Goal: Information Seeking & Learning: Find contact information

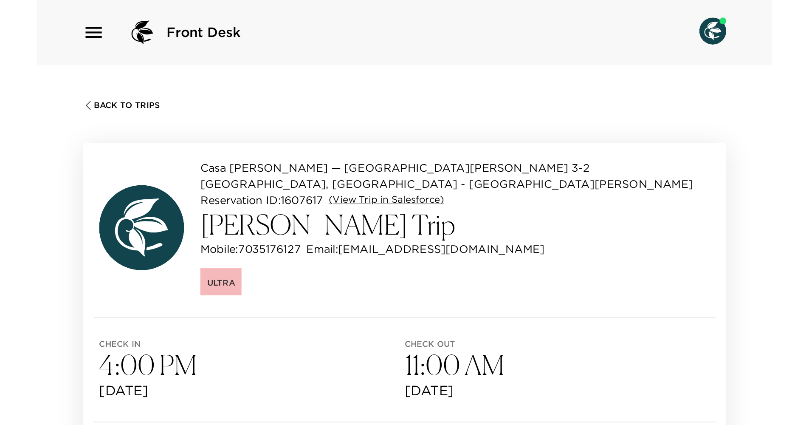
scroll to position [104, 0]
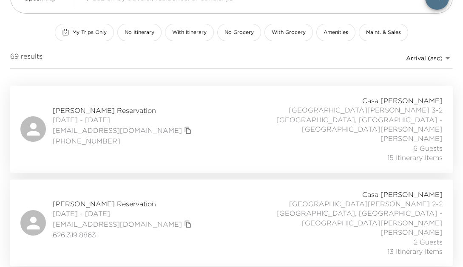
scroll to position [75, 0]
click at [83, 98] on div "Kari Ellis Reservation 10/04/2025 - 10/10/2025 kaellis2@aol.com (513) 936-9947 …" at bounding box center [231, 129] width 422 height 67
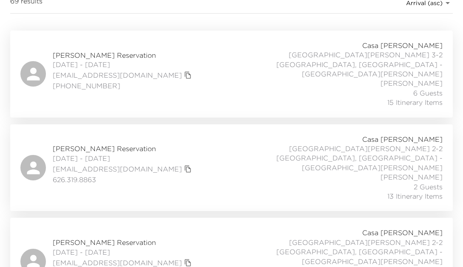
scroll to position [0, 0]
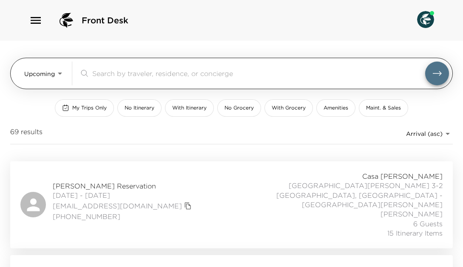
click at [66, 70] on div "Upcoming Upcoming ​" at bounding box center [236, 74] width 424 height 24
click at [62, 71] on body "Front Desk Upcoming Upcoming ​ My Trips Only No Itinerary With Itinerary No Gro…" at bounding box center [234, 133] width 469 height 267
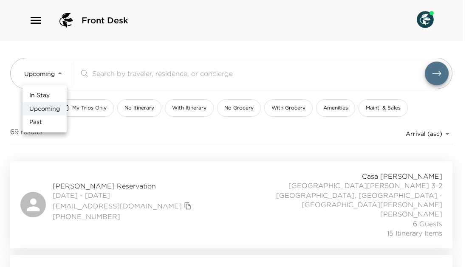
click at [48, 118] on li "Past" at bounding box center [45, 123] width 44 height 14
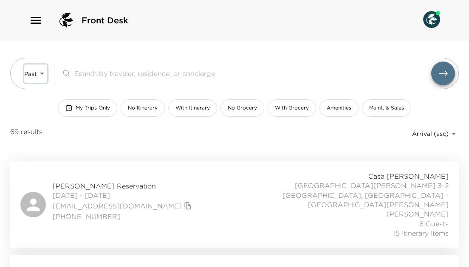
type input "Past"
click at [445, 128] on body "Front Desk Past Past ​ My Trips Only No Itinerary With Itinerary No Grocery Wit…" at bounding box center [234, 133] width 469 height 267
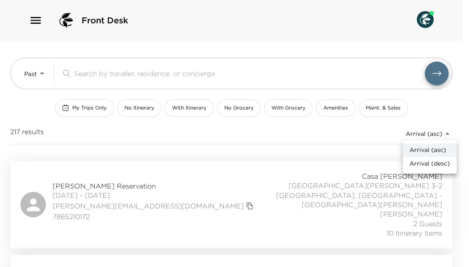
click at [428, 162] on span "Arrival (desc)" at bounding box center [430, 164] width 40 height 8
type input "reservations_prod_arrival_desc"
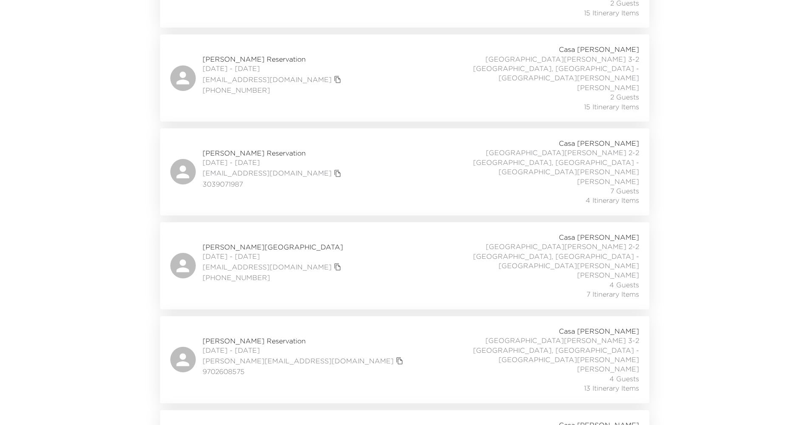
scroll to position [585, 0]
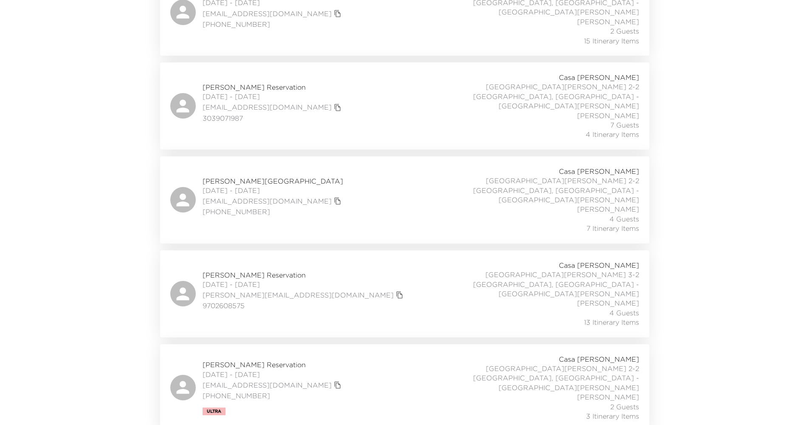
click at [245, 267] on span "Camille Saltman Reservation" at bounding box center [273, 364] width 141 height 9
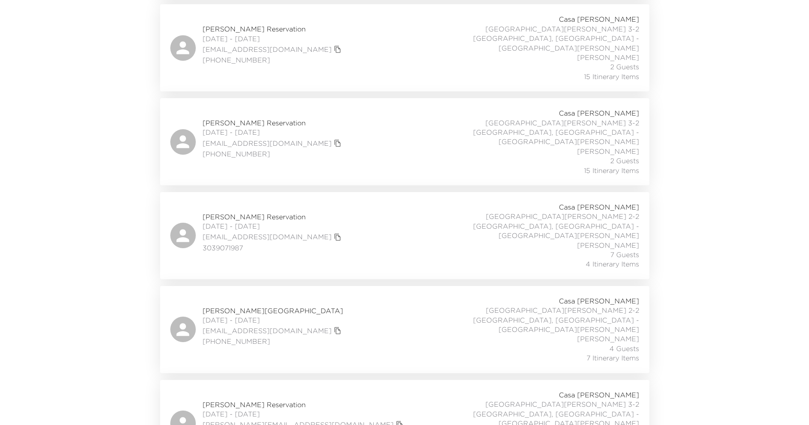
scroll to position [454, 0]
click at [262, 267] on span "Sidney Squirrell Reservation" at bounding box center [304, 405] width 203 height 9
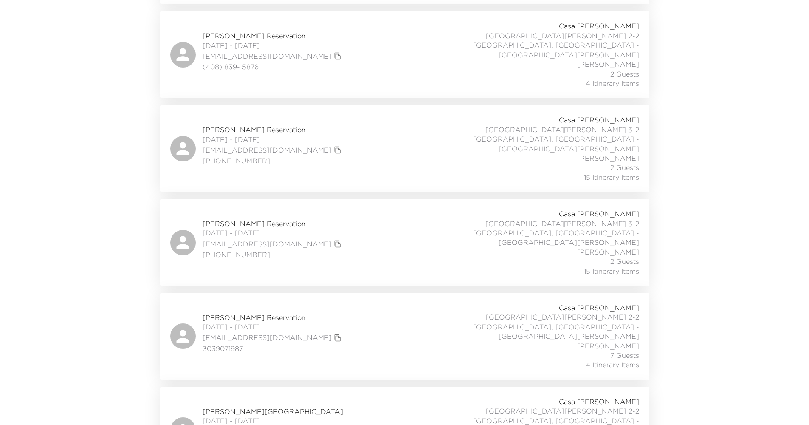
scroll to position [356, 0]
click at [260, 267] on span "Beth Degnan Reservation" at bounding box center [273, 409] width 141 height 9
click at [251, 267] on span "Kathy Wells Reservation" at bounding box center [273, 315] width 141 height 9
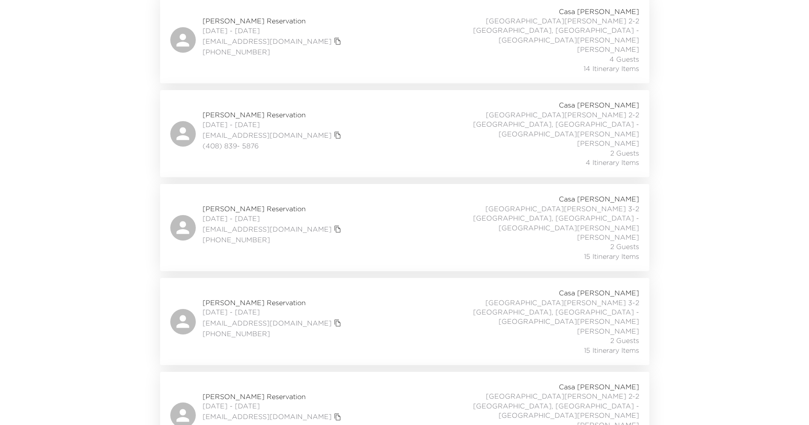
scroll to position [262, 0]
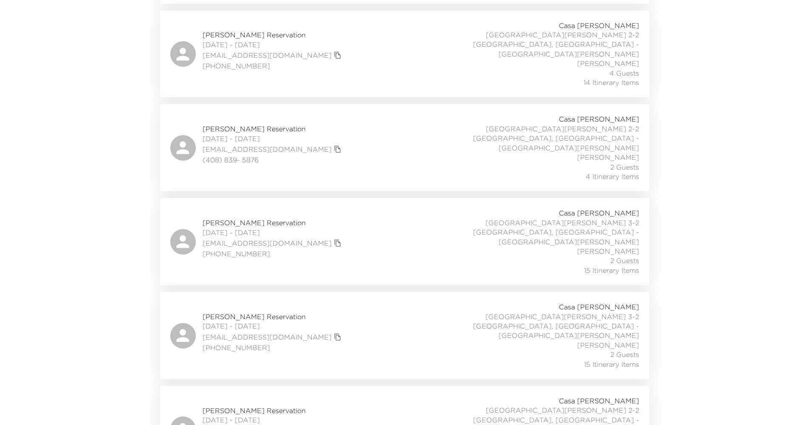
click at [262, 218] on span "John Doppelheuer Reservation" at bounding box center [273, 222] width 141 height 9
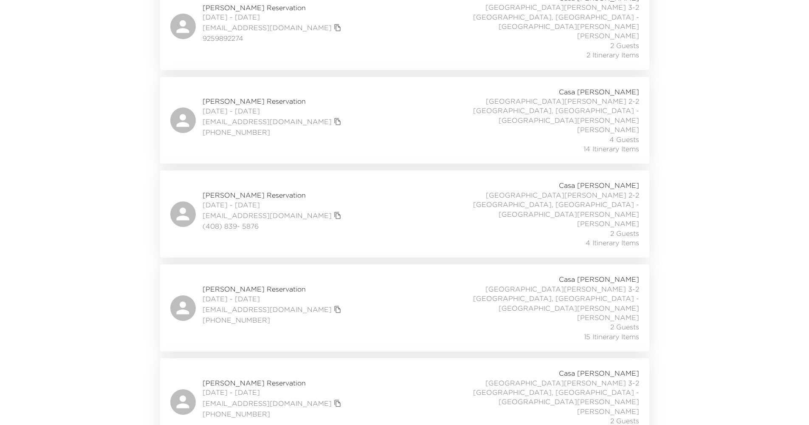
click at [257, 190] on span "Anisha Gupta Reservation" at bounding box center [273, 194] width 141 height 9
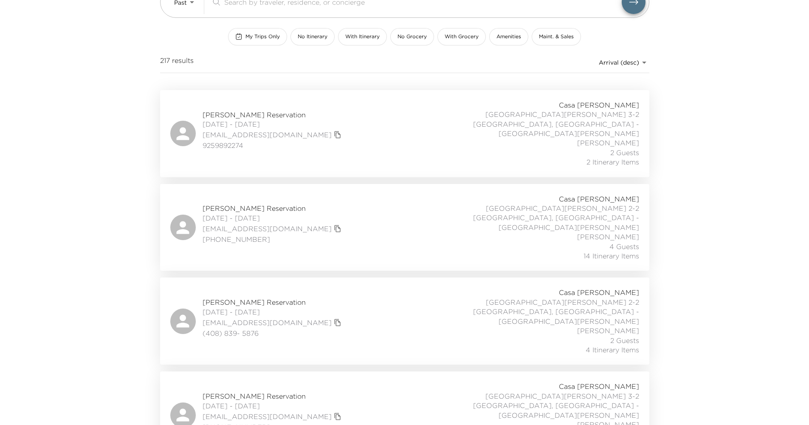
scroll to position [23, 0]
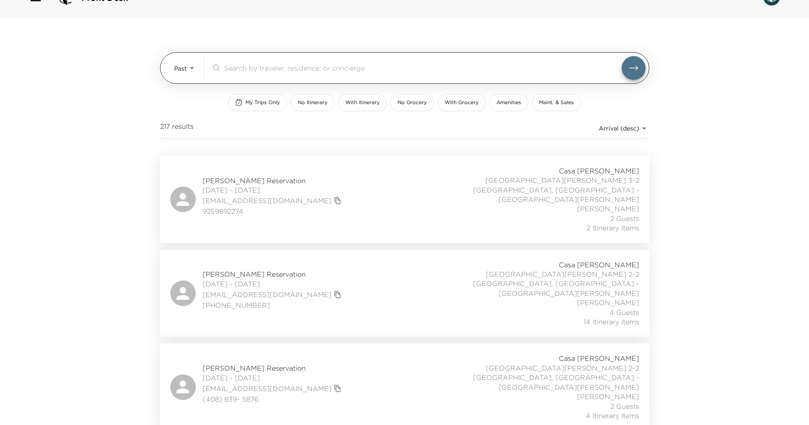
click at [191, 68] on body "Front Desk Past Past ​ My Trips Only No Itinerary With Itinerary No Grocery Wit…" at bounding box center [404, 189] width 809 height 425
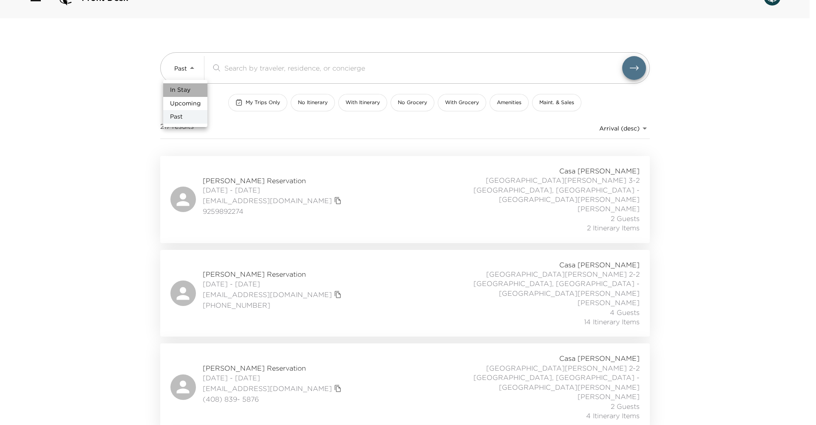
click at [187, 90] on span "In Stay" at bounding box center [180, 90] width 20 height 8
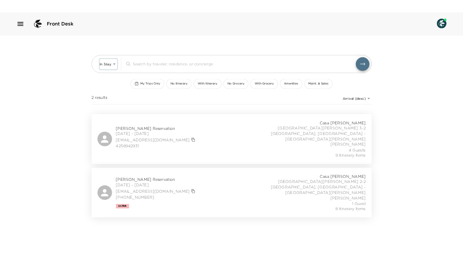
scroll to position [0, 0]
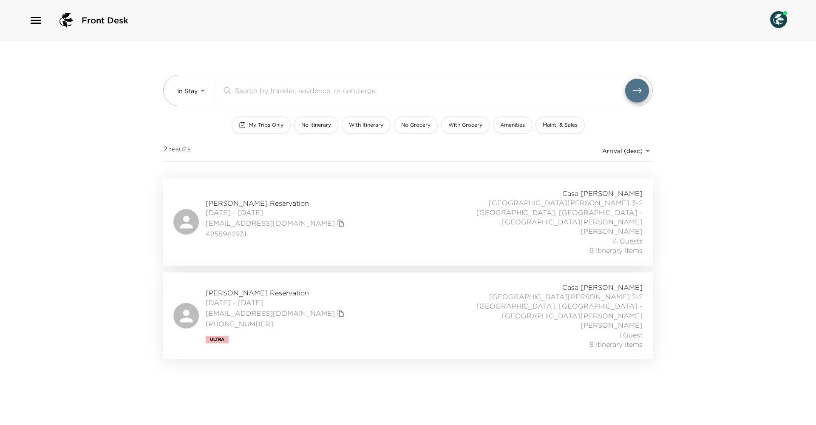
click at [245, 267] on span "[PERSON_NAME] Reservation" at bounding box center [276, 292] width 141 height 9
click at [276, 267] on span "[PERSON_NAME] Reservation" at bounding box center [276, 292] width 141 height 9
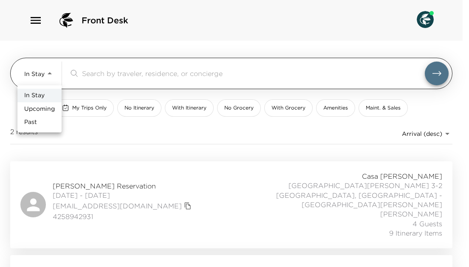
click at [45, 73] on body "Front Desk In Stay In-Stay ​ My Trips Only No Itinerary With Itinerary No Groce…" at bounding box center [234, 133] width 469 height 267
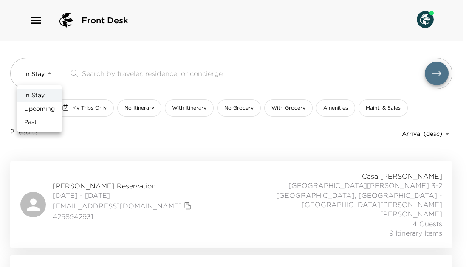
click at [53, 110] on span "Upcoming" at bounding box center [39, 109] width 31 height 8
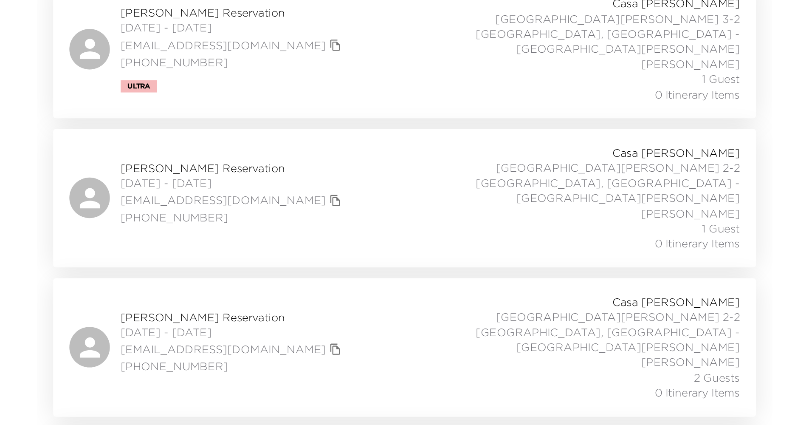
scroll to position [2273, 0]
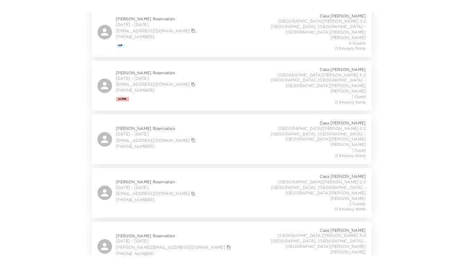
scroll to position [2143, 0]
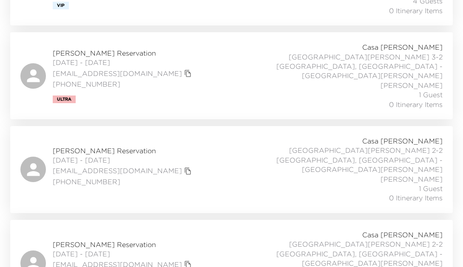
scroll to position [2259, 0]
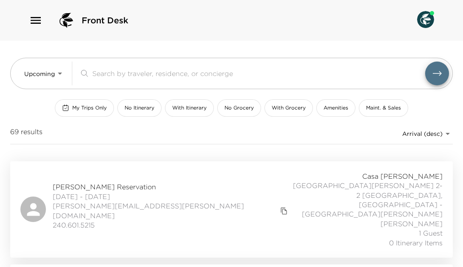
scroll to position [2, 0]
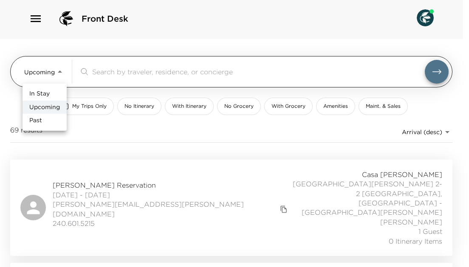
click at [60, 71] on body "Front Desk Upcoming Upcoming ​ My Trips Only No Itinerary With Itinerary No Gro…" at bounding box center [234, 131] width 469 height 267
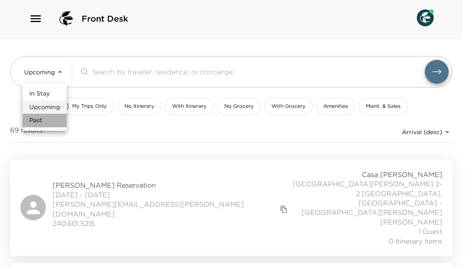
click at [49, 124] on li "Past" at bounding box center [45, 121] width 44 height 14
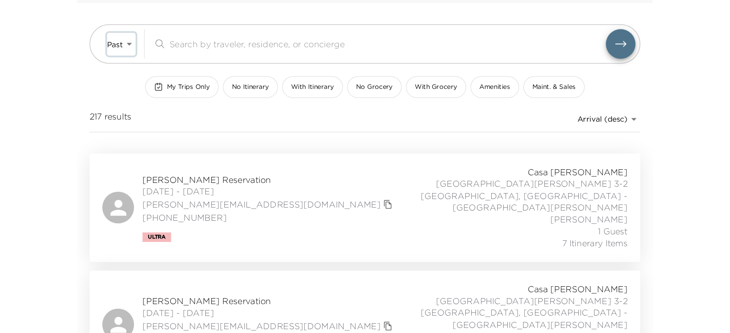
scroll to position [0, 0]
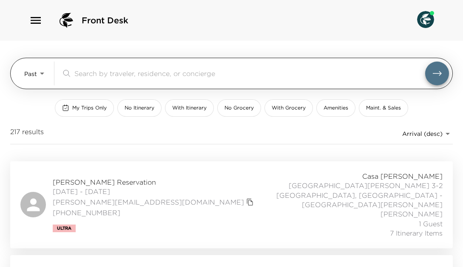
click at [41, 70] on body "Front Desk Past Past ​ My Trips Only No Itinerary With Itinerary No Grocery Wit…" at bounding box center [231, 133] width 463 height 267
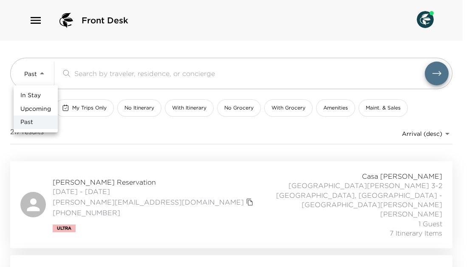
click at [40, 96] on span "In Stay" at bounding box center [30, 95] width 20 height 8
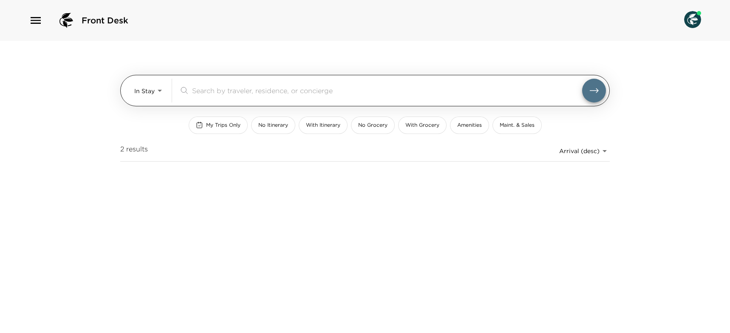
click at [165, 91] on div "In Stay In-Stay ​" at bounding box center [370, 91] width 472 height 24
click at [161, 92] on body "Front Desk In Stay In-Stay ​ My Trips Only No Itinerary With Itinerary No Groce…" at bounding box center [365, 166] width 730 height 333
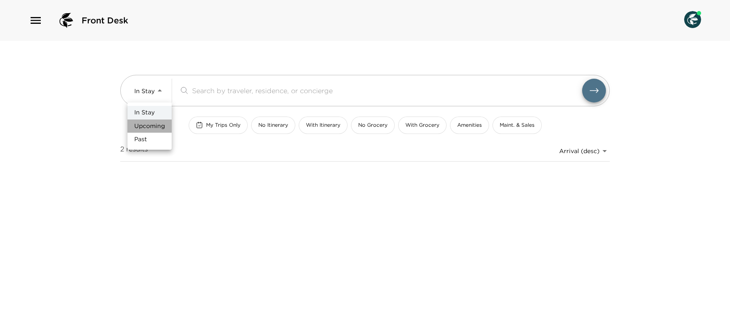
click at [155, 127] on span "Upcoming" at bounding box center [149, 126] width 31 height 8
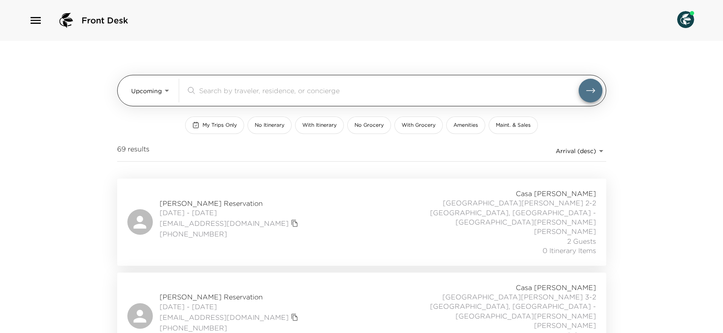
click at [167, 87] on body "Front Desk Upcoming Upcoming ​ My Trips Only No Itinerary With Itinerary No Gro…" at bounding box center [361, 166] width 723 height 333
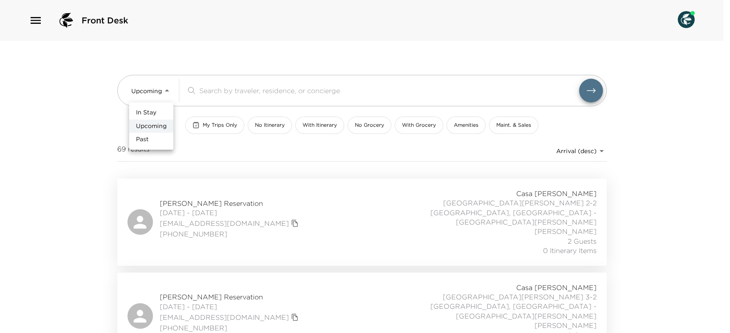
click at [160, 115] on li "In Stay" at bounding box center [151, 113] width 44 height 14
type input "In-Stay"
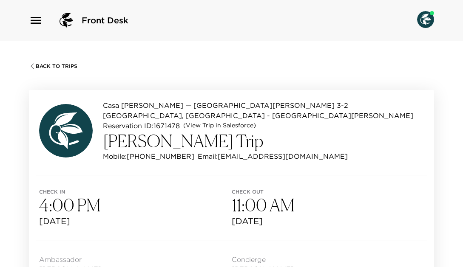
click at [37, 63] on span "Back To Trips" at bounding box center [57, 66] width 42 height 6
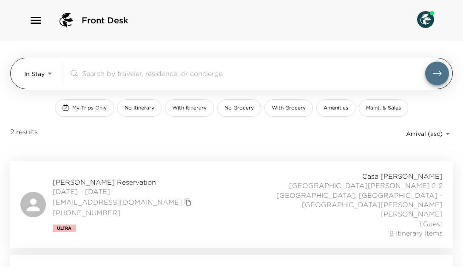
click at [54, 66] on body "Front Desk In Stay In-Stay ​ My Trips Only No Itinerary With Itinerary No Groce…" at bounding box center [231, 133] width 463 height 267
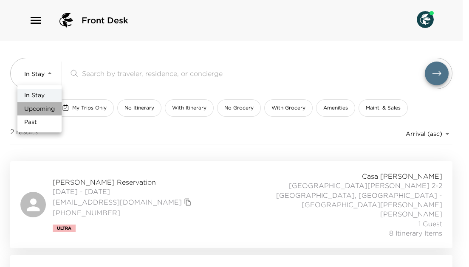
click at [53, 106] on span "Upcoming" at bounding box center [39, 109] width 31 height 8
type input "Upcoming"
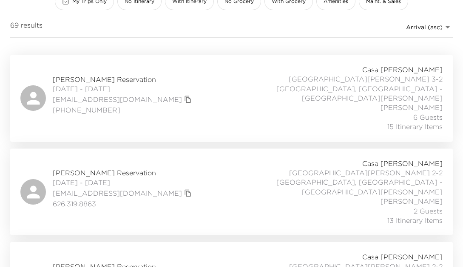
scroll to position [112, 0]
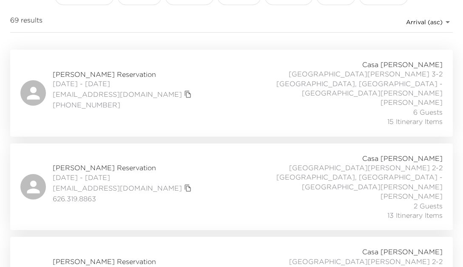
click at [76, 70] on span "Kari Ellis Reservation" at bounding box center [123, 74] width 141 height 9
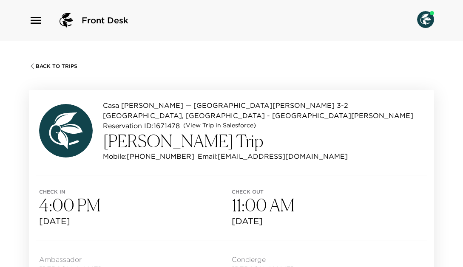
drag, startPoint x: 274, startPoint y: 147, endPoint x: 205, endPoint y: 144, distance: 68.5
click at [205, 151] on div "Mobile: (513) 936-9947 Email: kaellis2@aol.com" at bounding box center [263, 156] width 321 height 10
copy p "kaellis2@aol.com"
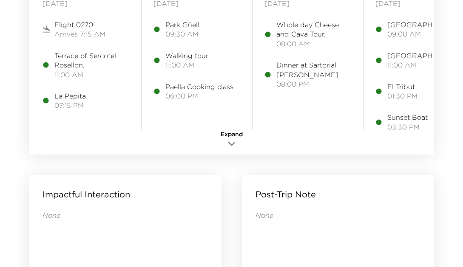
scroll to position [1038, 0]
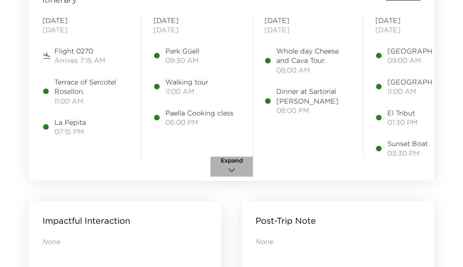
click at [230, 170] on icon "button" at bounding box center [232, 170] width 6 height 3
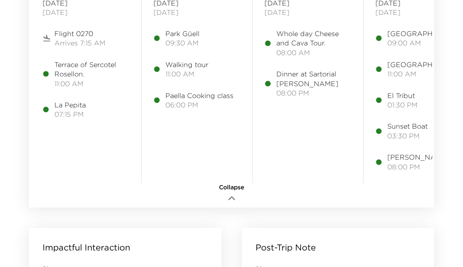
scroll to position [1055, 0]
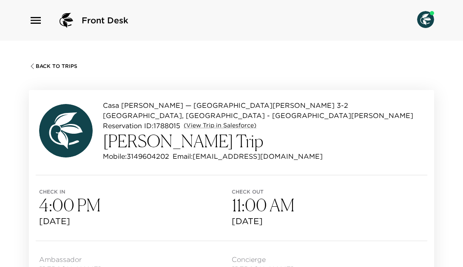
scroll to position [55, 0]
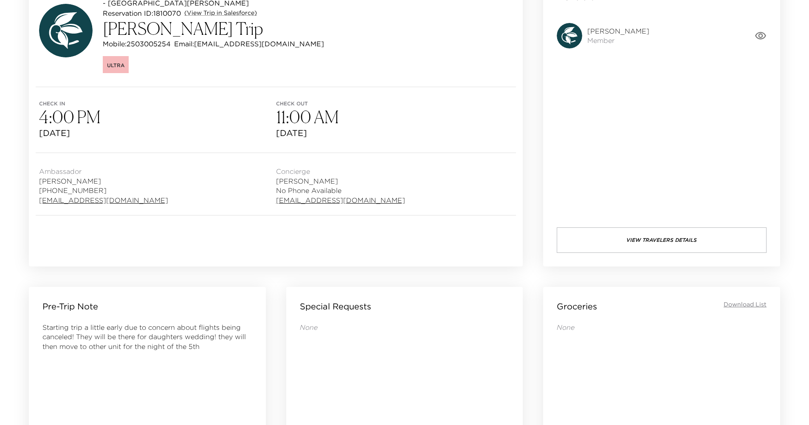
scroll to position [237, 0]
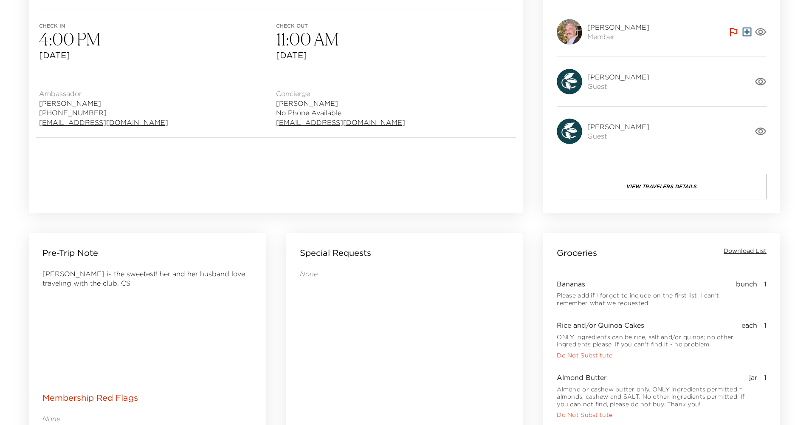
scroll to position [105, 0]
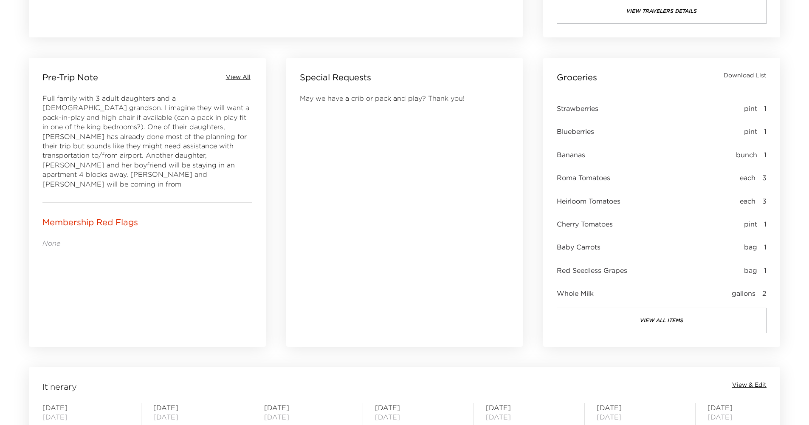
scroll to position [8, 0]
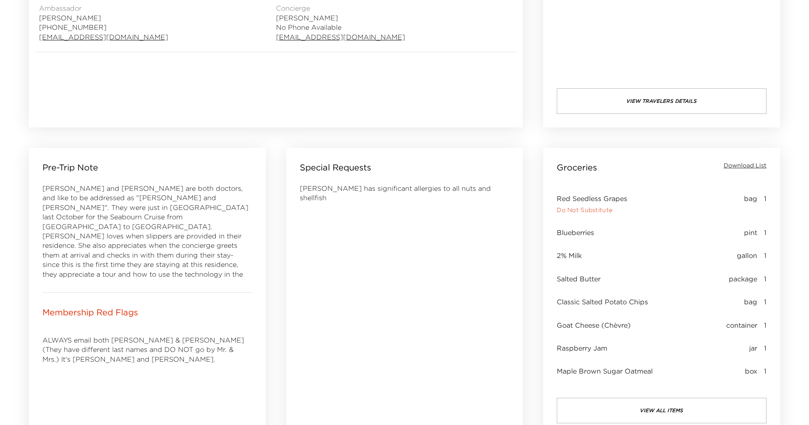
scroll to position [270, 0]
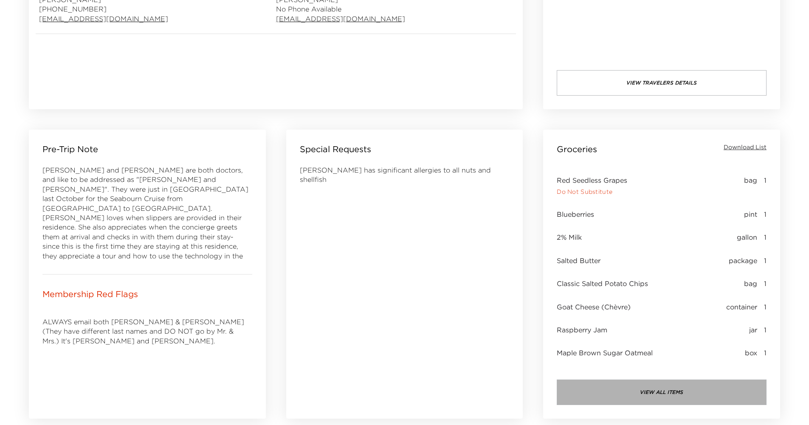
click at [638, 385] on button "view all items" at bounding box center [662, 391] width 210 height 25
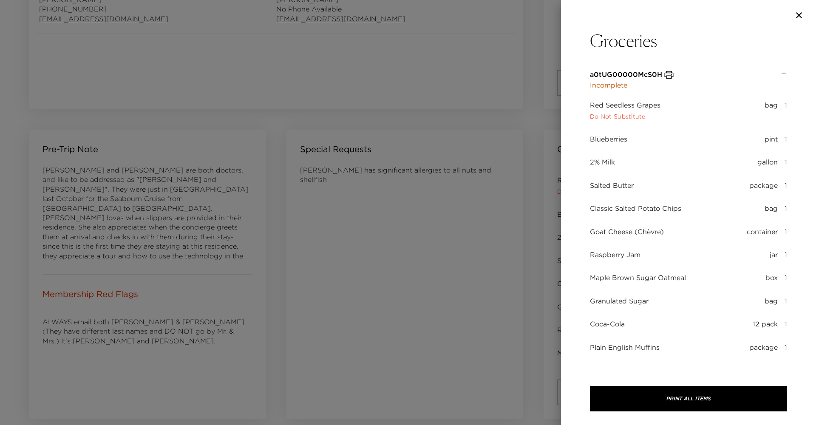
click at [488, 163] on div at bounding box center [408, 212] width 816 height 425
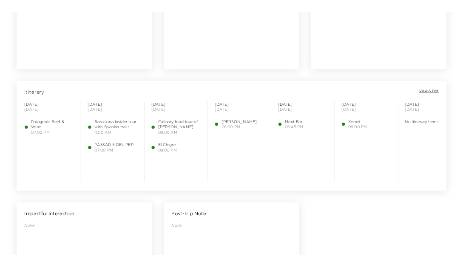
scroll to position [297, 0]
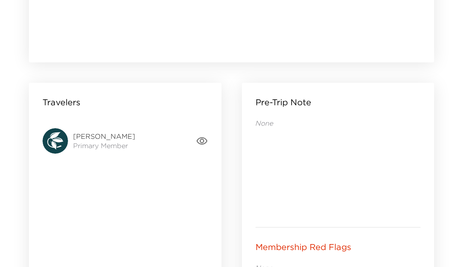
scroll to position [37, 0]
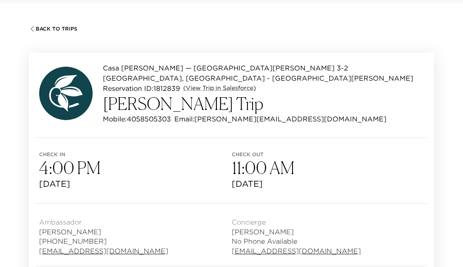
drag, startPoint x: 286, startPoint y: 113, endPoint x: 198, endPoint y: 110, distance: 88.4
click at [198, 114] on div "Mobile: [PHONE_NUMBER] Email: [PERSON_NAME][EMAIL_ADDRESS][DOMAIN_NAME]" at bounding box center [263, 119] width 321 height 10
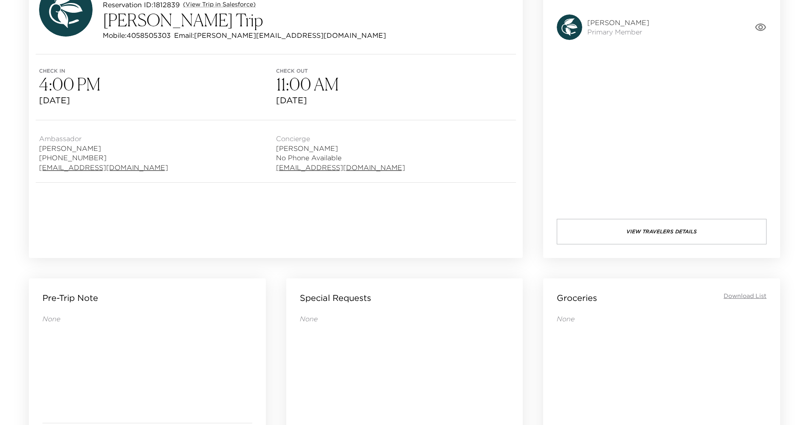
scroll to position [0, 0]
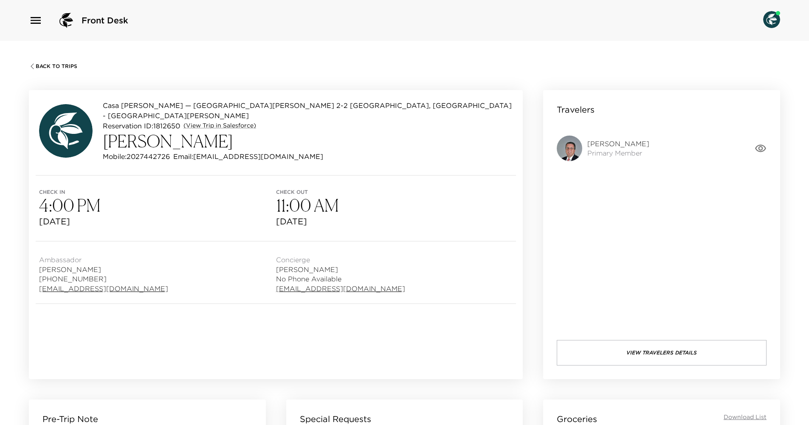
click at [610, 141] on span "[PERSON_NAME]" at bounding box center [619, 143] width 62 height 9
click at [763, 150] on icon "button" at bounding box center [761, 148] width 12 height 12
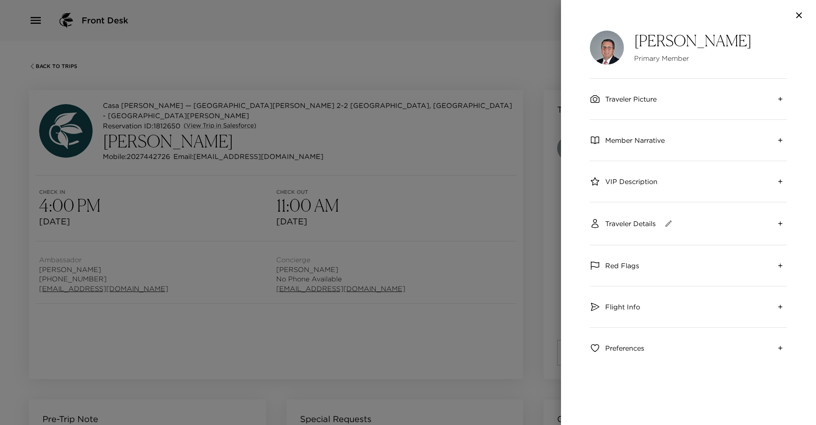
click at [614, 55] on img at bounding box center [607, 48] width 34 height 34
drag, startPoint x: 345, startPoint y: 29, endPoint x: 345, endPoint y: 41, distance: 12.3
click at [345, 34] on div at bounding box center [408, 212] width 816 height 425
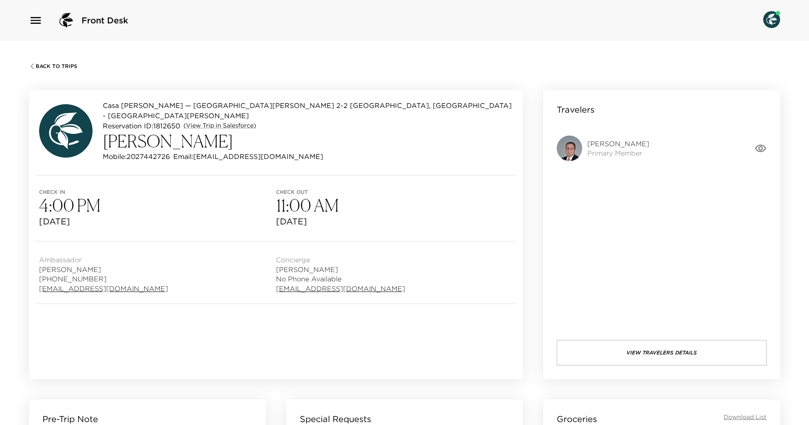
drag, startPoint x: 315, startPoint y: 145, endPoint x: 198, endPoint y: 146, distance: 117.2
click at [198, 151] on div "Mobile: 2027442726 Email: brendanowenbro@gmail.com" at bounding box center [308, 156] width 410 height 10
copy p "brendanowenbro@gmail.com"
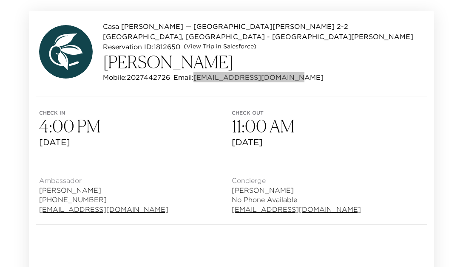
scroll to position [127, 0]
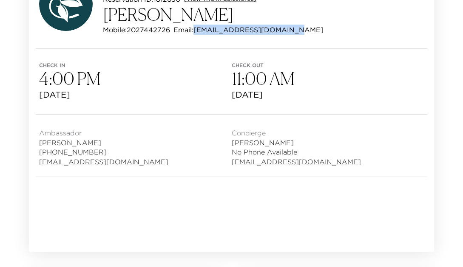
drag, startPoint x: 38, startPoint y: 151, endPoint x: 144, endPoint y: 158, distance: 105.6
click at [144, 158] on div "Ambassador Micah Starkey (303) 493-6196 mstarkey@exclusiveresorts.com Concierge…" at bounding box center [231, 146] width 405 height 62
drag, startPoint x: 123, startPoint y: 141, endPoint x: 35, endPoint y: 129, distance: 88.8
click at [36, 129] on div "Ambassador Micah Starkey (303) 493-6196 mstarkey@exclusiveresorts.com Concierge…" at bounding box center [231, 146] width 405 height 62
drag, startPoint x: 35, startPoint y: 151, endPoint x: 150, endPoint y: 163, distance: 115.4
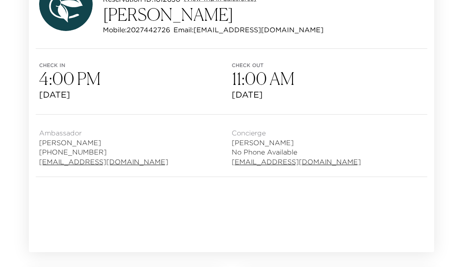
click at [150, 163] on div "Ambassador Micah Starkey (303) 493-6196 mstarkey@exclusiveresorts.com Concierge…" at bounding box center [231, 146] width 405 height 62
copy link "mstarkey@exclusiveresorts.com"
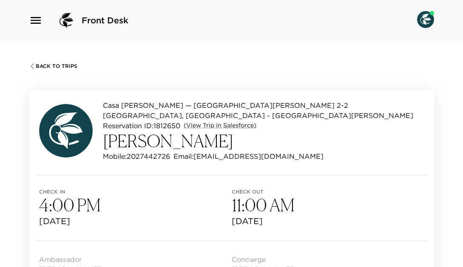
scroll to position [17, 0]
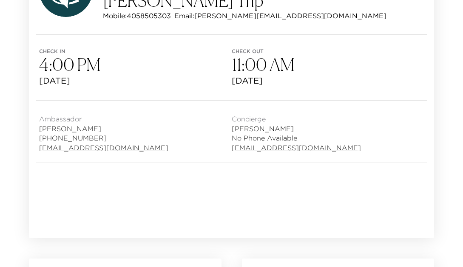
scroll to position [191, 0]
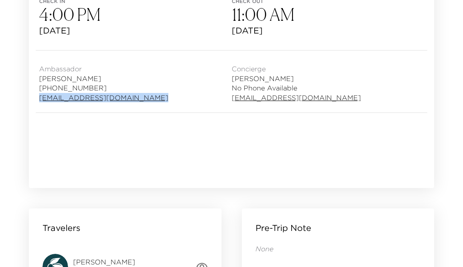
drag, startPoint x: 149, startPoint y: 91, endPoint x: 34, endPoint y: 86, distance: 114.8
click at [34, 86] on div "Ambassador Emily Fildes (303) 493-6205 efildes@exclusiveresorts.com Concierge T…" at bounding box center [231, 82] width 405 height 62
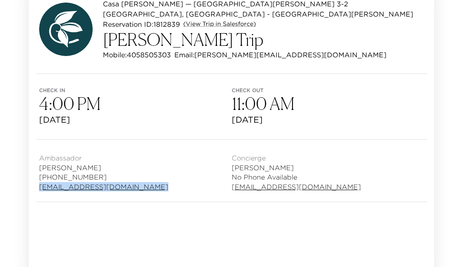
scroll to position [0, 0]
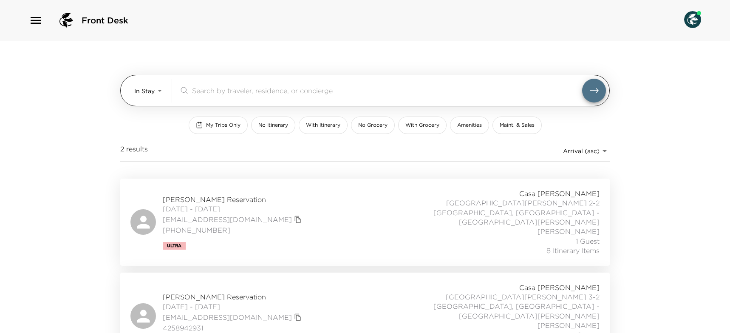
click at [166, 92] on div "In Stay In-Stay ​" at bounding box center [370, 91] width 472 height 24
click at [164, 92] on body "Front Desk In Stay In-Stay ​ My Trips Only No Itinerary With Itinerary No Groce…" at bounding box center [365, 166] width 730 height 333
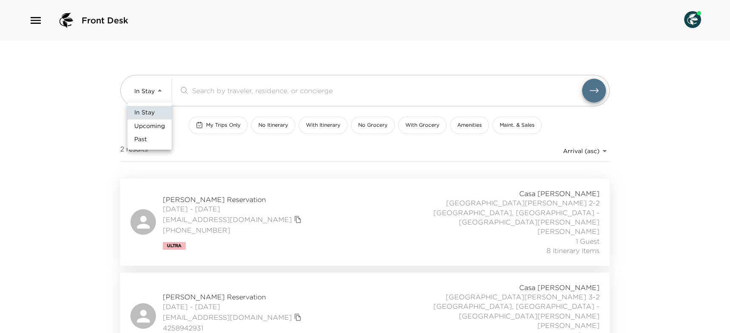
click at [149, 138] on li "Past" at bounding box center [149, 140] width 44 height 14
type input "Past"
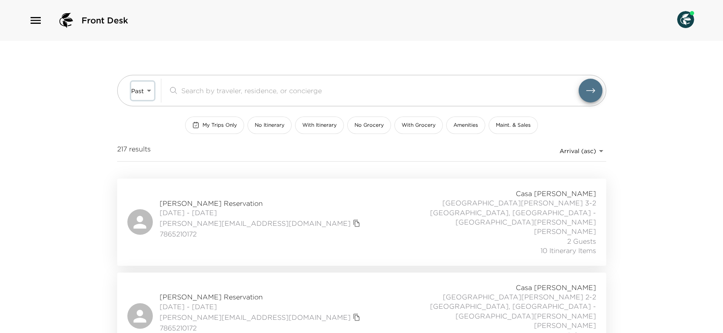
scroll to position [2, 0]
click at [604, 144] on body "Front Desk Past Past ​ My Trips Only No Itinerary With Itinerary No Grocery Wit…" at bounding box center [365, 164] width 730 height 333
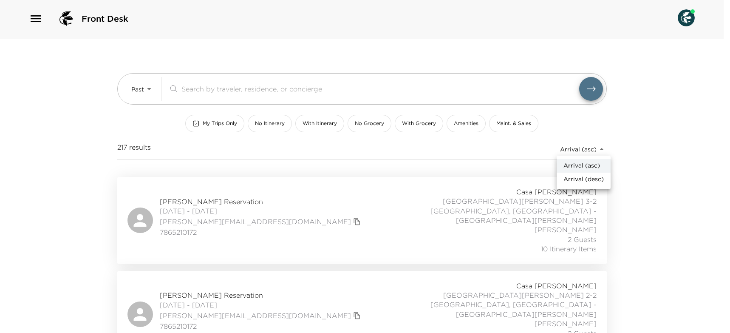
click at [588, 181] on span "Arrival (desc)" at bounding box center [583, 179] width 40 height 8
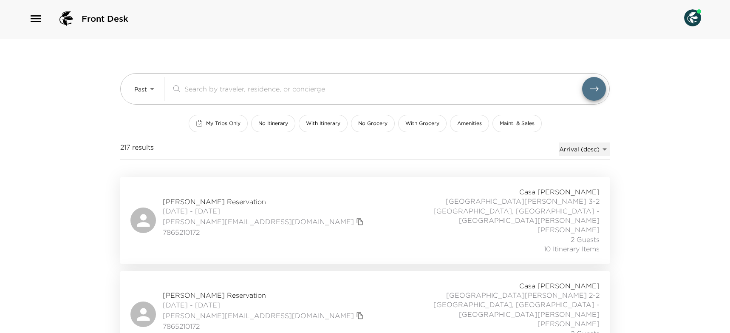
type input "reservations_prod_arrival_desc"
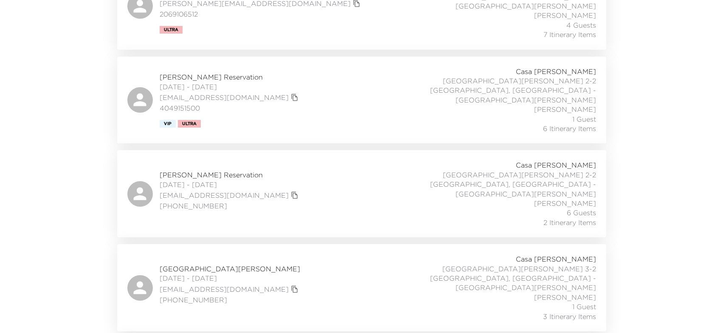
scroll to position [3876, 0]
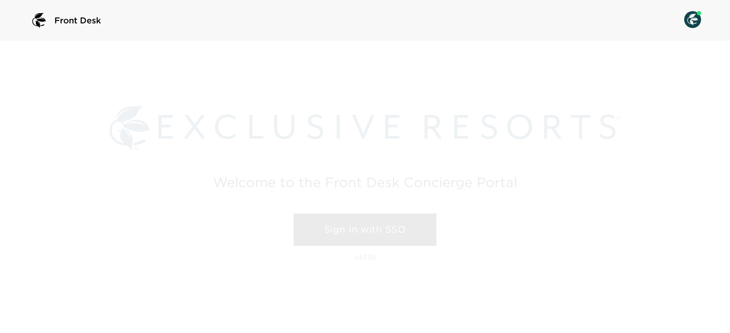
click at [379, 222] on link "Sign in with SSO" at bounding box center [365, 229] width 143 height 32
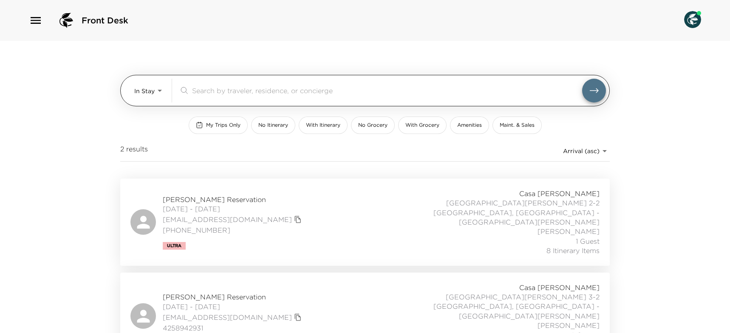
click at [163, 92] on body "Front Desk In Stay In-Stay ​ My Trips Only No Itinerary With Itinerary No Groce…" at bounding box center [365, 166] width 730 height 333
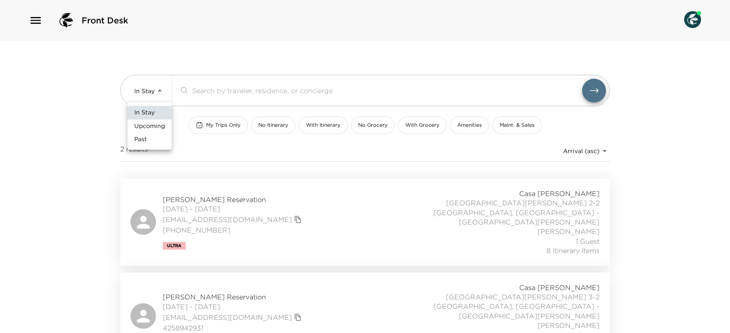
click at [157, 127] on span "Upcoming" at bounding box center [149, 126] width 31 height 8
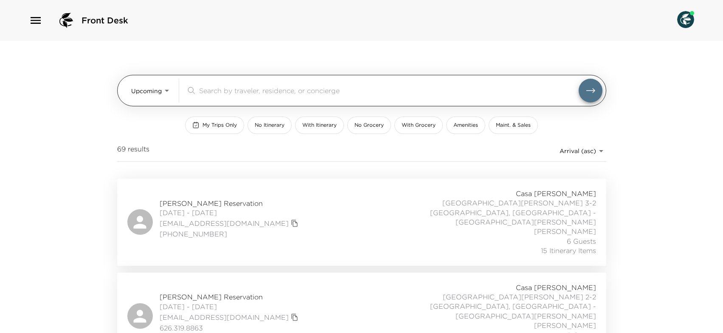
click at [167, 92] on body "Front Desk Upcoming Upcoming ​ My Trips Only No Itinerary With Itinerary No Gro…" at bounding box center [361, 166] width 723 height 333
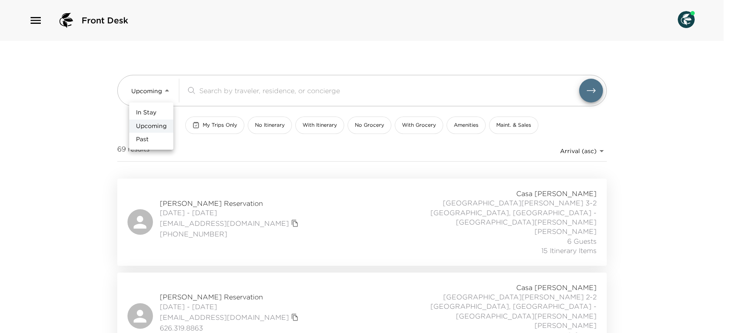
click at [156, 138] on li "Past" at bounding box center [151, 140] width 44 height 14
type input "Past"
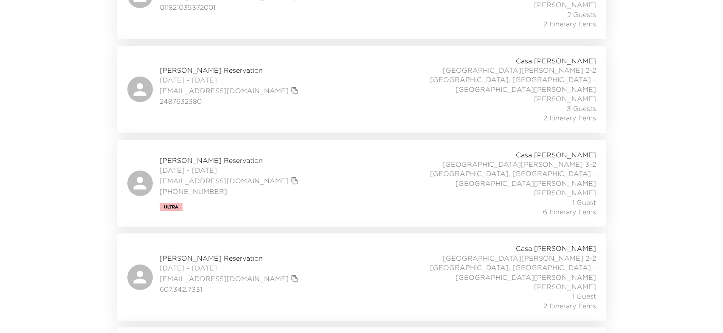
scroll to position [8021, 0]
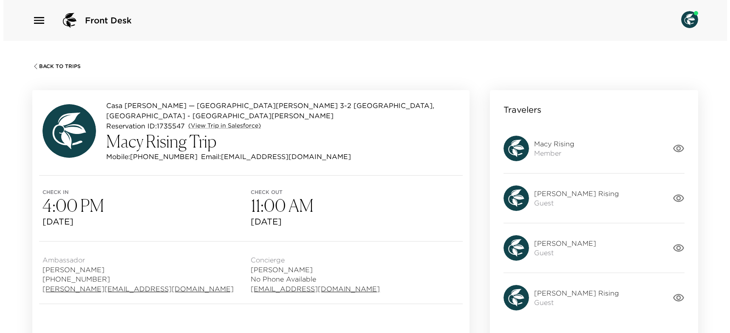
scroll to position [2, 0]
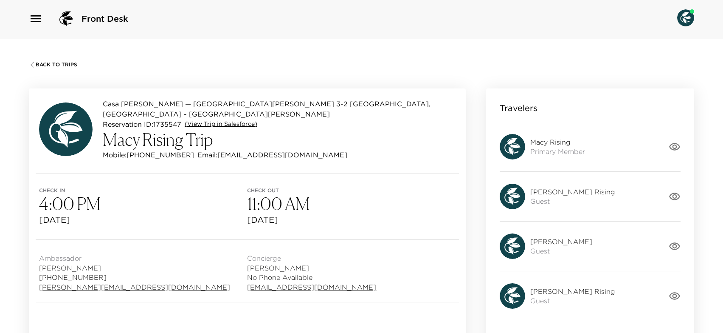
click at [231, 120] on link "(View Trip in Salesforce)" at bounding box center [221, 124] width 73 height 8
click at [678, 145] on icon "button" at bounding box center [675, 147] width 12 height 12
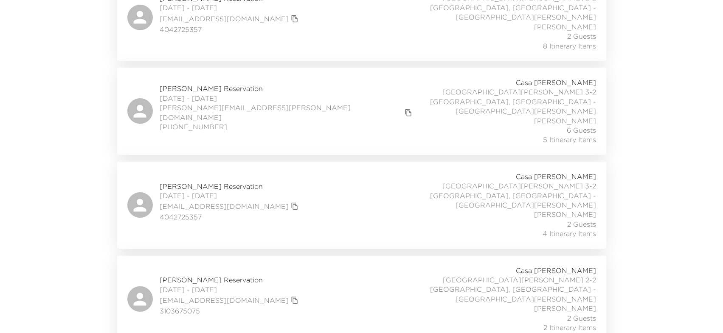
scroll to position [1239, 0]
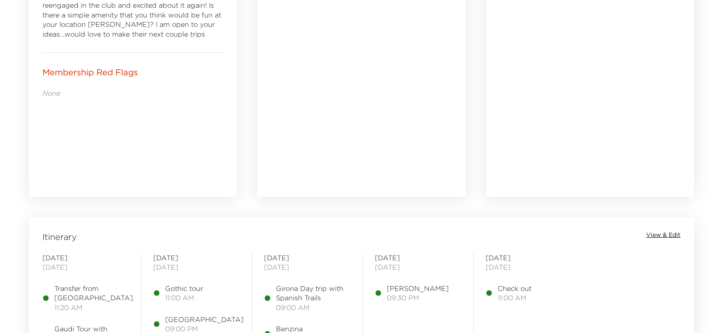
scroll to position [393, 0]
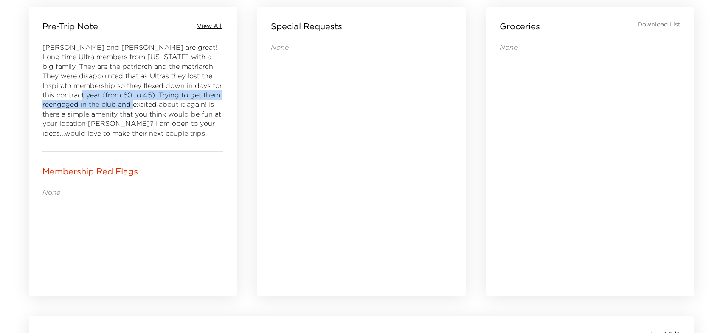
drag, startPoint x: 119, startPoint y: 102, endPoint x: 59, endPoint y: 95, distance: 61.2
click at [59, 95] on span "Dan and Beth are great! Long time Ultra members from Texas with a big family. T…" at bounding box center [132, 109] width 180 height 132
copy span "Trying to get them reengaged in the club and excited about it again!"
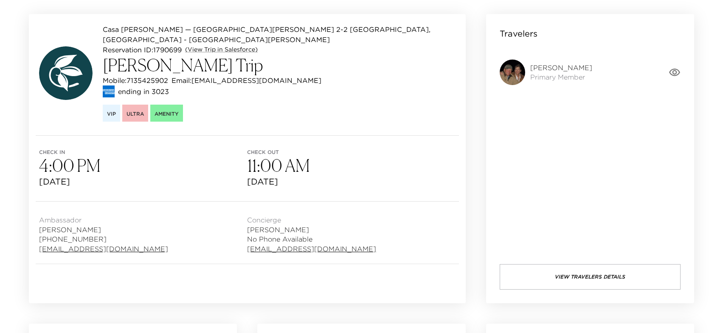
scroll to position [0, 0]
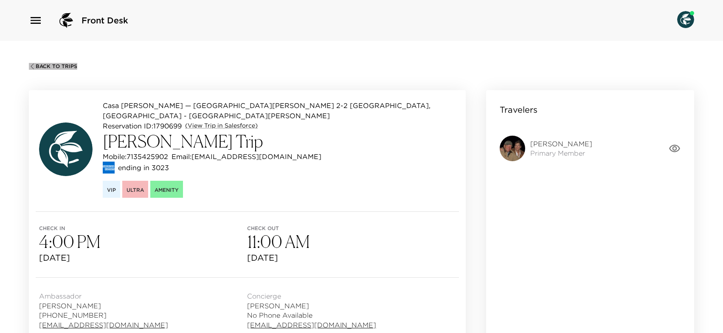
click at [47, 63] on span "Back To Trips" at bounding box center [57, 66] width 42 height 6
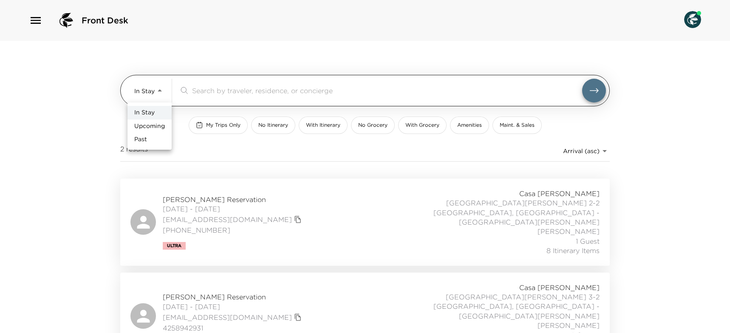
click at [158, 99] on body "Front Desk In Stay In-Stay ​ My Trips Only No Itinerary With Itinerary No Groce…" at bounding box center [365, 166] width 730 height 333
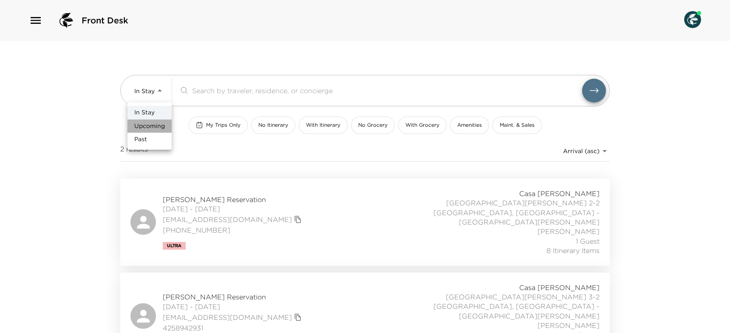
click at [154, 130] on li "Upcoming" at bounding box center [149, 126] width 44 height 14
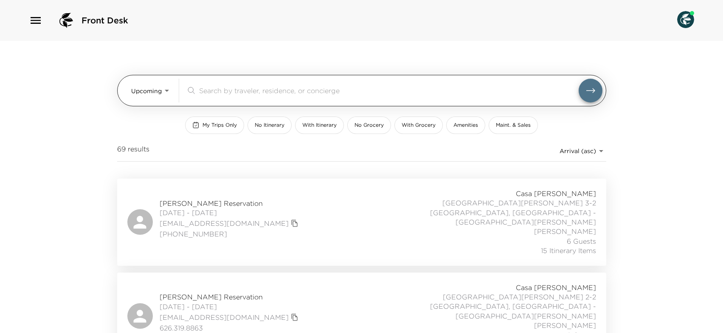
click at [160, 90] on body "Front Desk Upcoming Upcoming ​ My Trips Only No Itinerary With Itinerary No Gro…" at bounding box center [361, 166] width 723 height 333
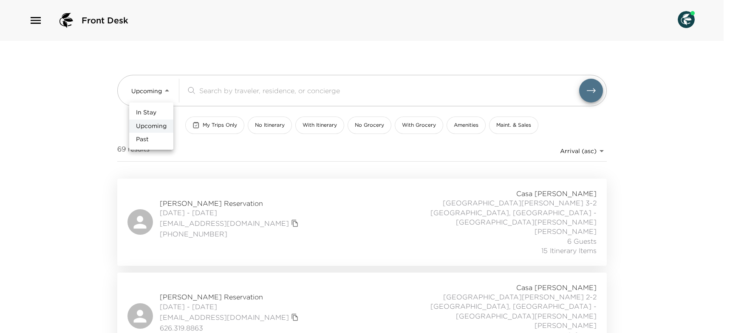
click at [152, 140] on li "Past" at bounding box center [151, 140] width 44 height 14
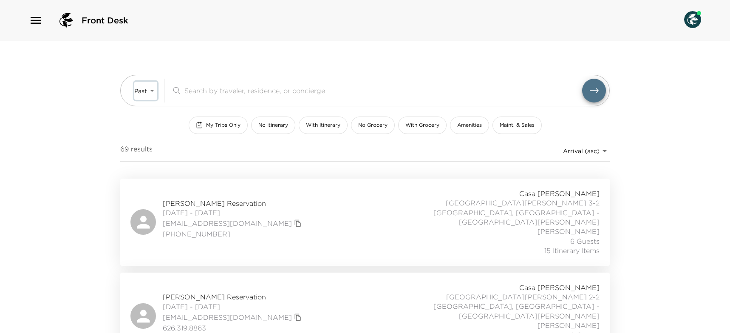
type input "Past"
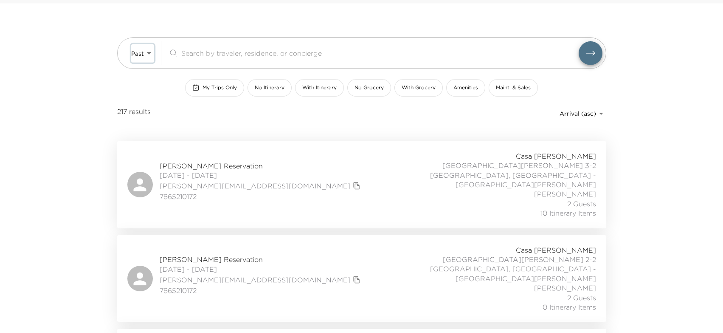
scroll to position [73, 0]
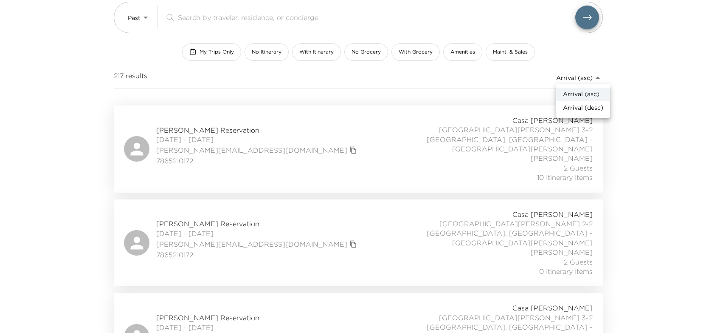
click at [605, 76] on body "Front Desk Past Past ​ My Trips Only No Itinerary With Itinerary No Grocery Wit…" at bounding box center [361, 93] width 723 height 333
click at [577, 107] on span "Arrival (desc)" at bounding box center [583, 108] width 40 height 8
type input "reservations_prod_arrival_desc"
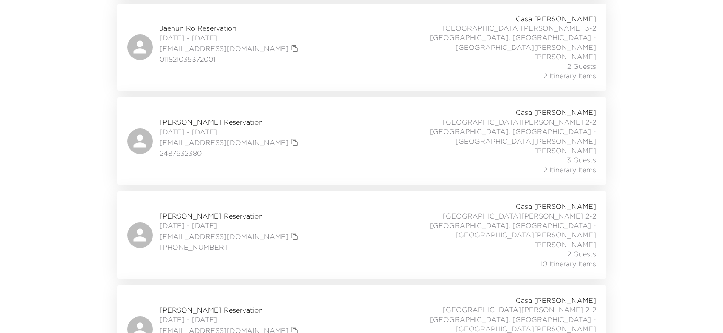
scroll to position [6949, 0]
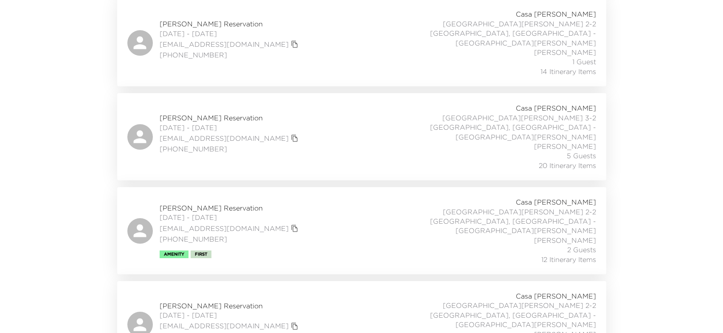
scroll to position [7612, 0]
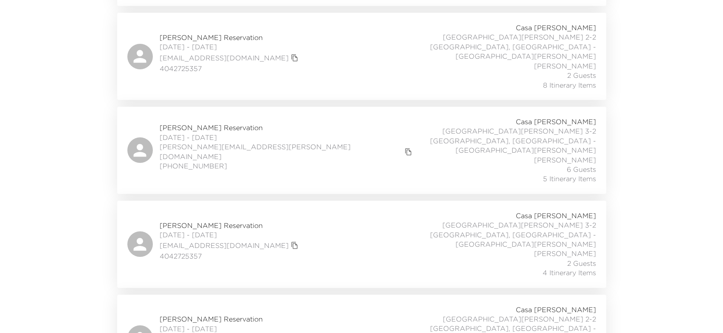
scroll to position [1118, 0]
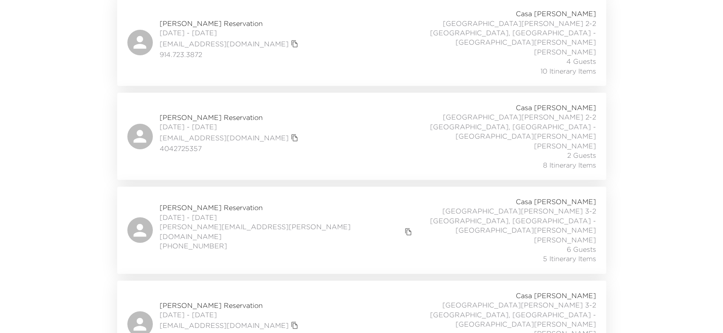
click at [189, 300] on span "[PERSON_NAME] Reservation" at bounding box center [230, 304] width 141 height 9
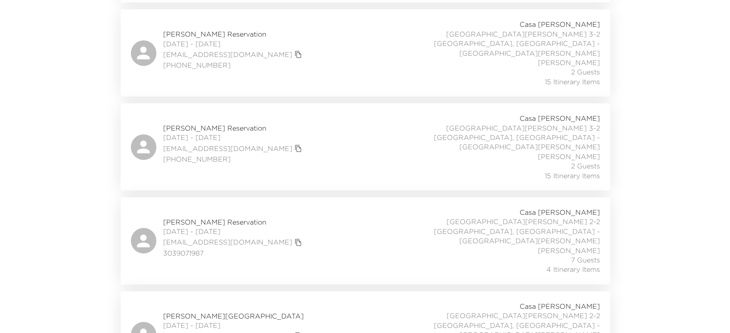
scroll to position [0, 0]
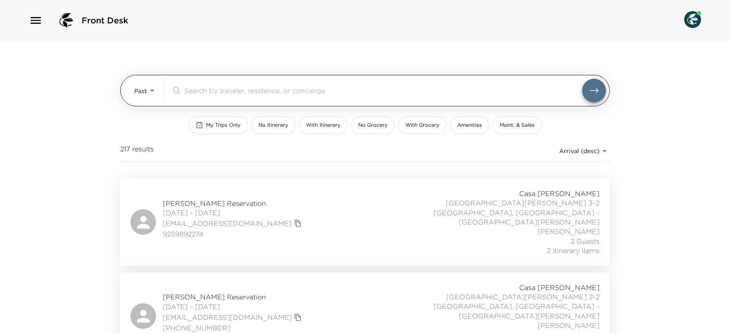
click at [146, 92] on body "Front Desk Past Past ​ My Trips Only No Itinerary With Itinerary No Grocery Wit…" at bounding box center [365, 166] width 730 height 333
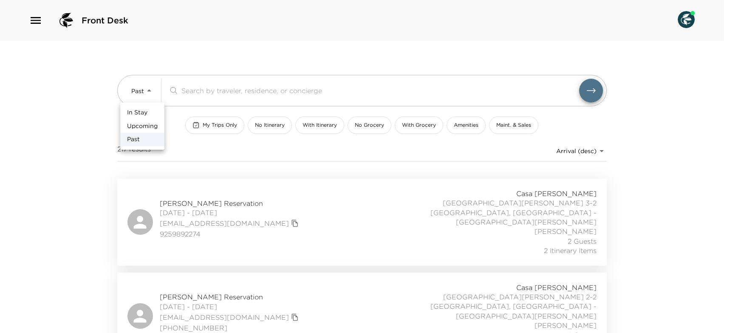
click at [146, 113] on span "In Stay" at bounding box center [137, 112] width 20 height 8
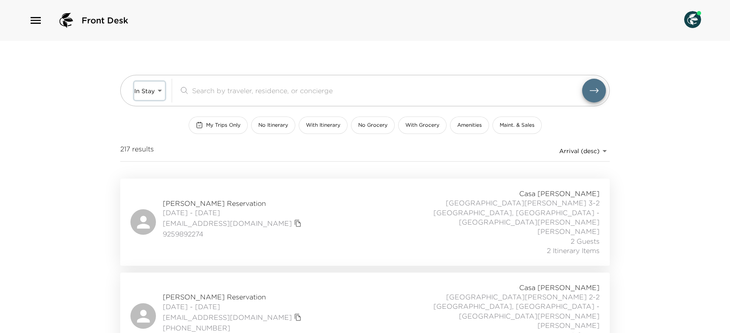
type input "In-Stay"
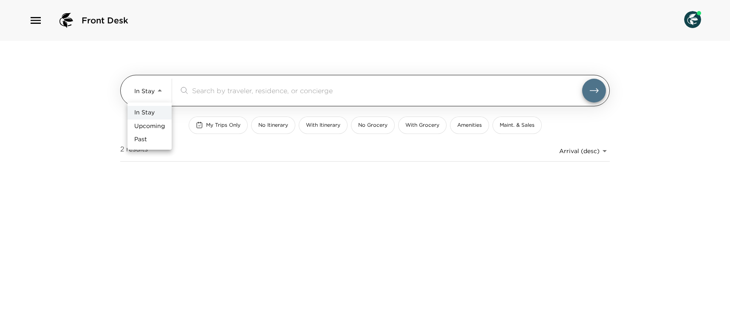
click at [151, 91] on body "Front Desk In Stay In-Stay ​ My Trips Only No Itinerary With Itinerary No Groce…" at bounding box center [365, 166] width 730 height 333
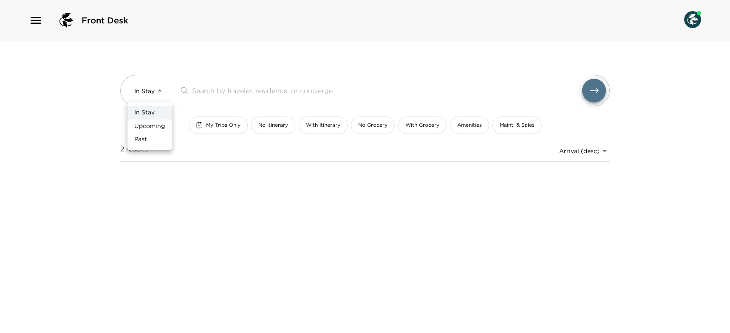
click at [148, 110] on span "In Stay" at bounding box center [144, 112] width 20 height 8
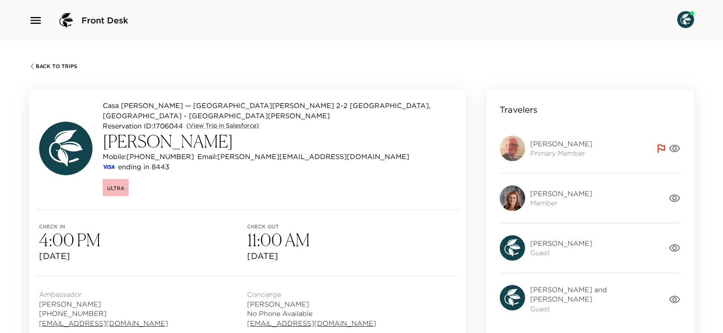
drag, startPoint x: 220, startPoint y: 135, endPoint x: 110, endPoint y: 131, distance: 109.2
click at [109, 131] on h3 "[PERSON_NAME]" at bounding box center [279, 141] width 353 height 20
copy h3 "[PERSON_NAME]"
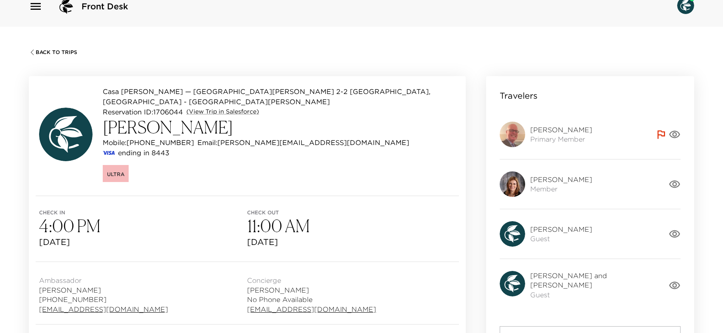
scroll to position [16, 0]
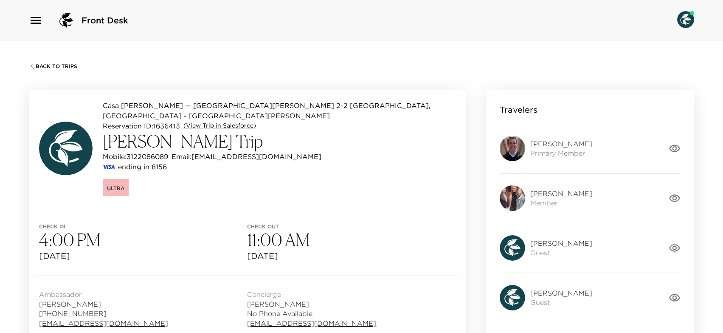
scroll to position [2, 0]
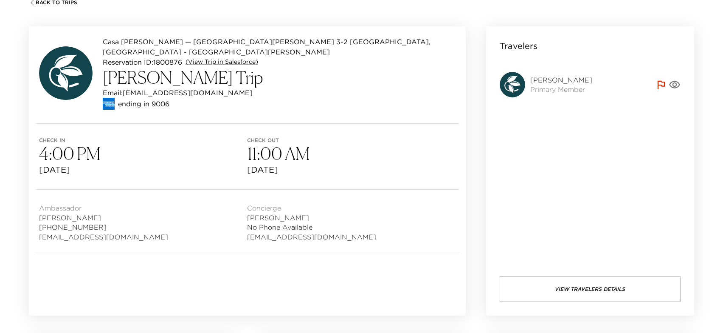
scroll to position [220, 0]
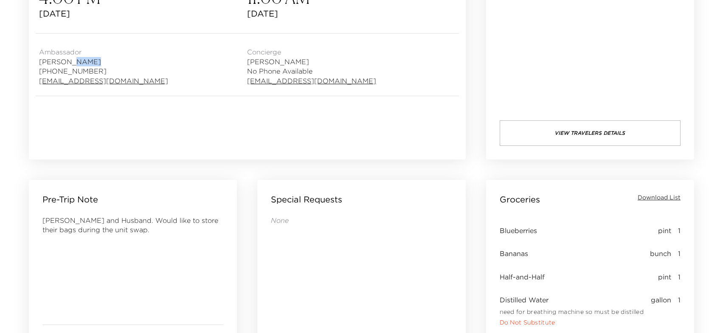
drag, startPoint x: 105, startPoint y: 51, endPoint x: 67, endPoint y: 50, distance: 38.3
click at [67, 57] on span "[PERSON_NAME]" at bounding box center [103, 61] width 129 height 9
drag, startPoint x: 185, startPoint y: 69, endPoint x: 41, endPoint y: 68, distance: 144.4
click at [41, 68] on div "Ambassador [PERSON_NAME] [PHONE_NUMBER] [EMAIL_ADDRESS][DOMAIN_NAME]" at bounding box center [143, 65] width 208 height 42
copy link "[EMAIL_ADDRESS][DOMAIN_NAME]"
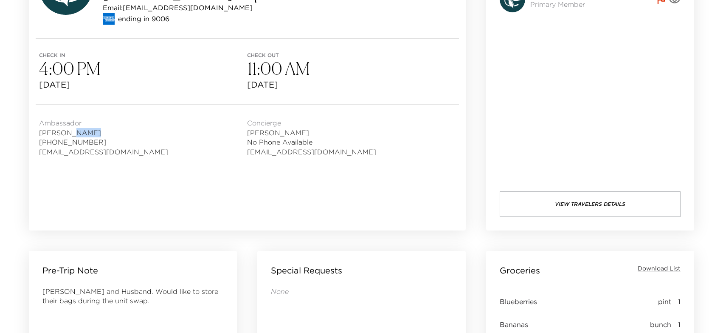
scroll to position [62, 0]
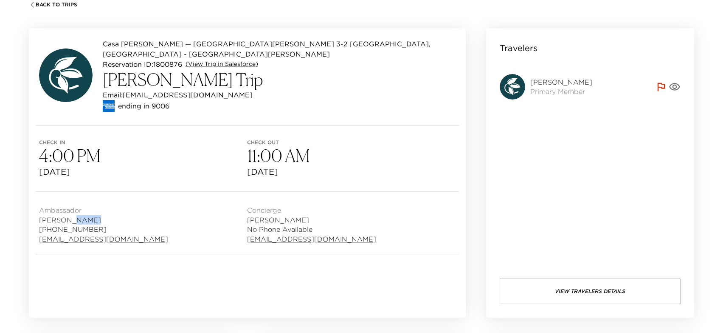
click at [36, 6] on span "Back To Trips" at bounding box center [57, 5] width 42 height 6
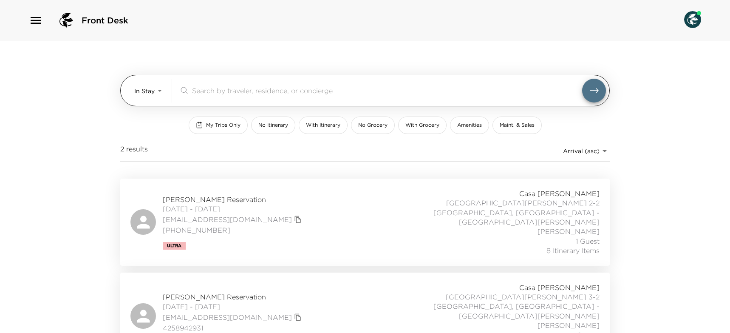
click at [160, 93] on body "Front Desk In Stay In-Stay ​ My Trips Only No Itinerary With Itinerary No Groce…" at bounding box center [365, 166] width 730 height 333
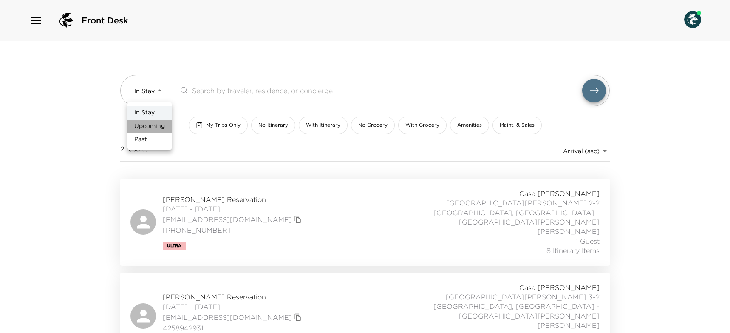
click at [155, 124] on span "Upcoming" at bounding box center [149, 126] width 31 height 8
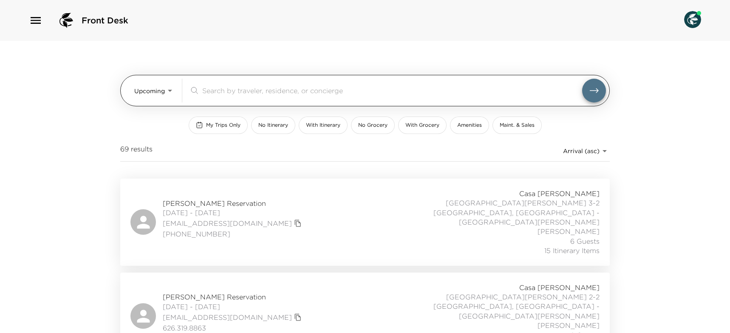
click at [162, 89] on body "Front Desk Upcoming Upcoming ​ My Trips Only No Itinerary With Itinerary No Gro…" at bounding box center [365, 166] width 730 height 333
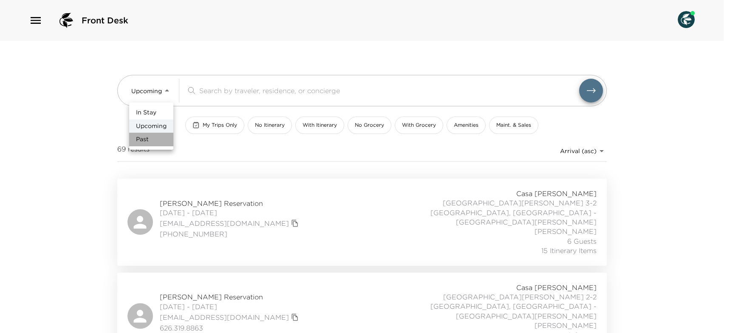
click at [150, 139] on li "Past" at bounding box center [151, 140] width 44 height 14
type input "Past"
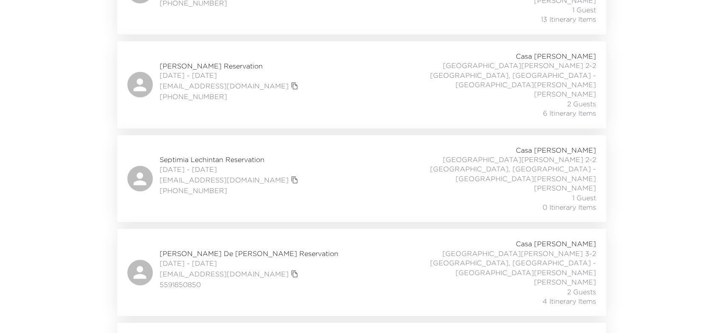
scroll to position [6069, 0]
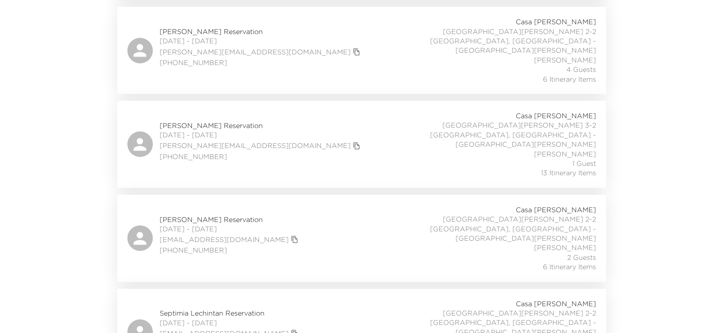
scroll to position [5990, 0]
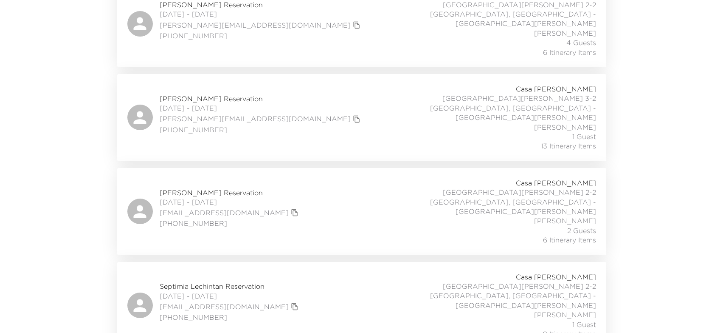
scroll to position [6017, 0]
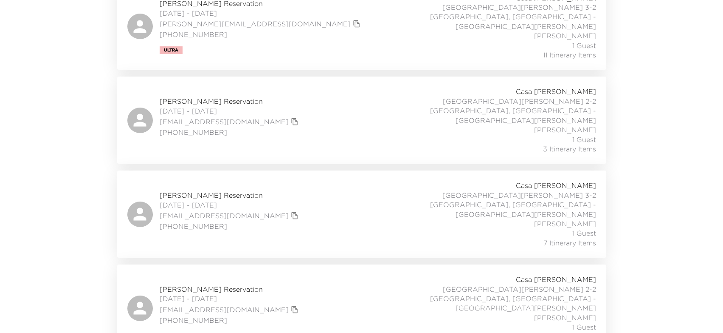
scroll to position [3294, 0]
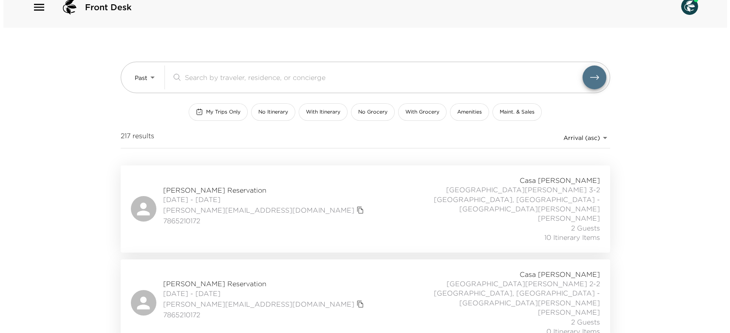
scroll to position [0, 0]
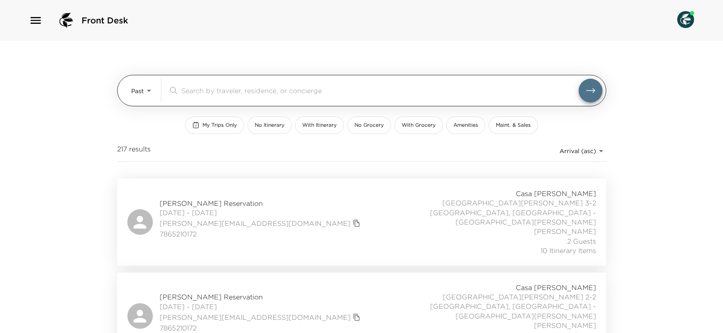
click at [247, 93] on input "search" at bounding box center [380, 90] width 398 height 10
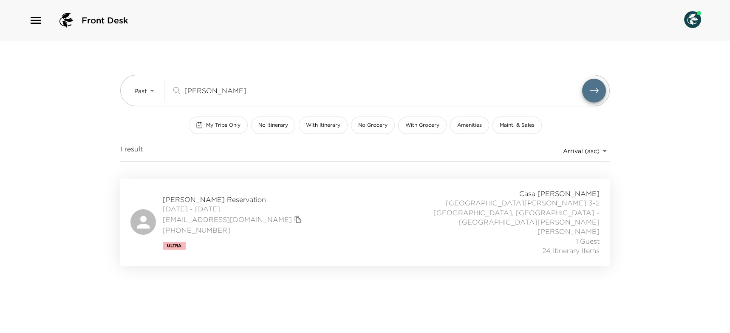
type input "julie monro"
click at [206, 196] on span "Julie Monro Reservation" at bounding box center [233, 199] width 141 height 9
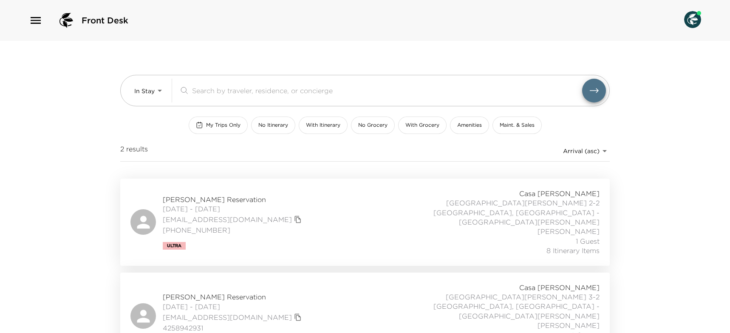
click at [203, 204] on span "[DATE] - [DATE]" at bounding box center [233, 208] width 141 height 9
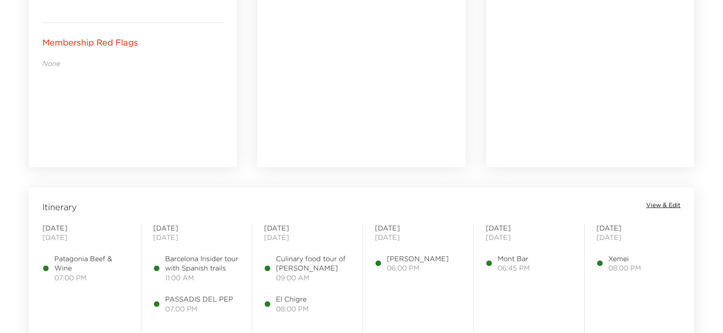
scroll to position [565, 0]
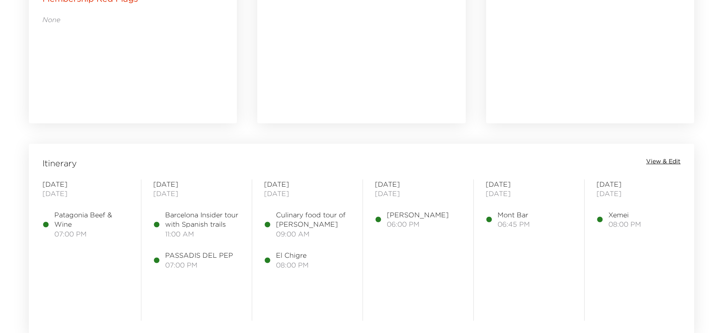
click at [407, 217] on span "[PERSON_NAME]" at bounding box center [418, 214] width 62 height 9
drag, startPoint x: 429, startPoint y: 220, endPoint x: 387, endPoint y: 213, distance: 42.3
click at [387, 213] on div "Bar Canete 06:00 PM" at bounding box center [418, 219] width 87 height 19
click at [391, 213] on span "Bar Canete" at bounding box center [418, 214] width 62 height 9
click at [392, 213] on span "Bar Canete" at bounding box center [418, 214] width 62 height 9
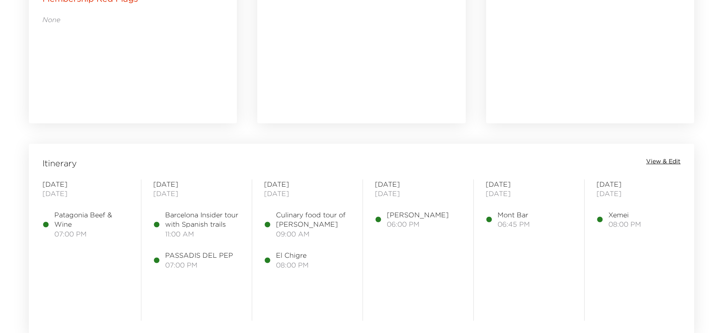
click at [392, 213] on span "Bar Canete" at bounding box center [418, 214] width 62 height 9
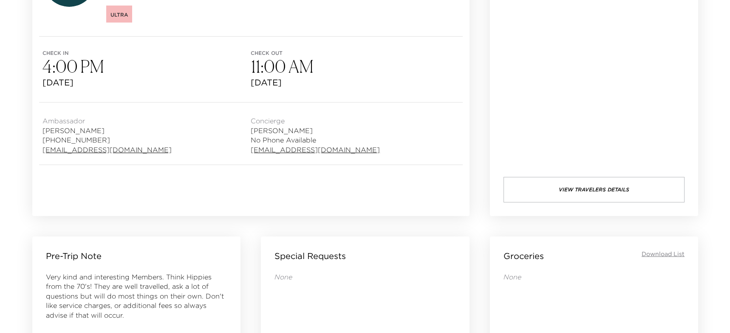
scroll to position [91, 0]
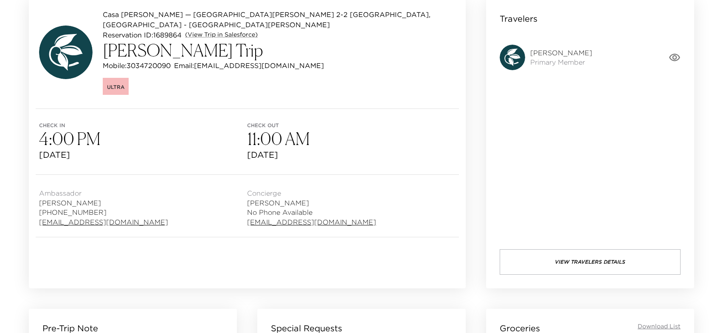
click at [674, 61] on icon "button" at bounding box center [675, 57] width 12 height 12
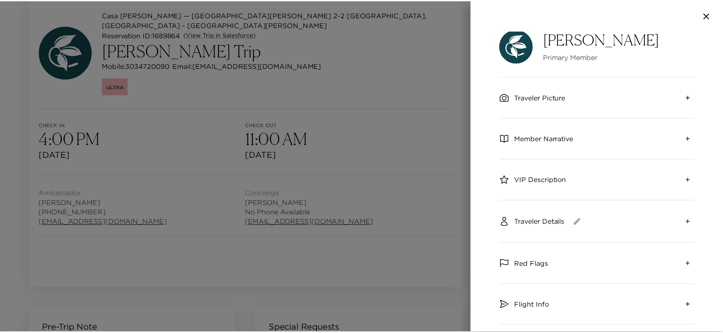
scroll to position [76, 0]
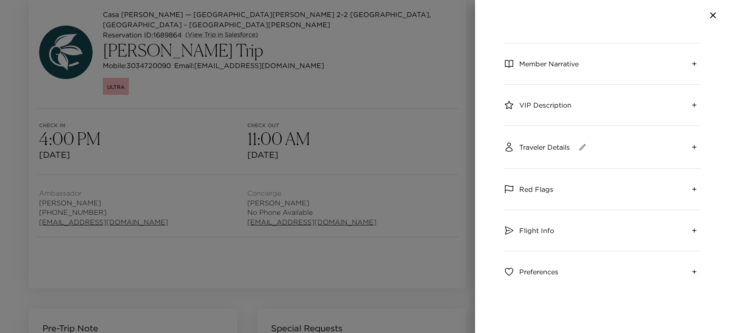
click at [420, 130] on div at bounding box center [365, 166] width 730 height 333
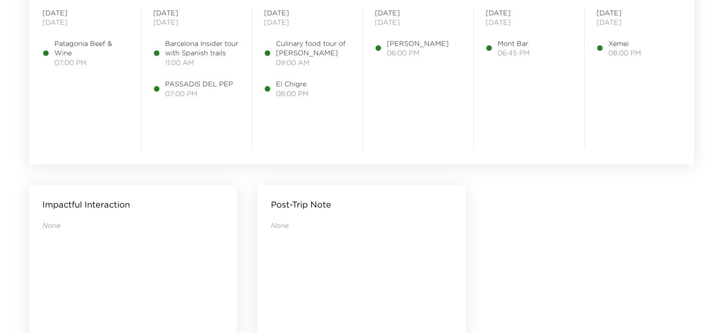
scroll to position [662, 0]
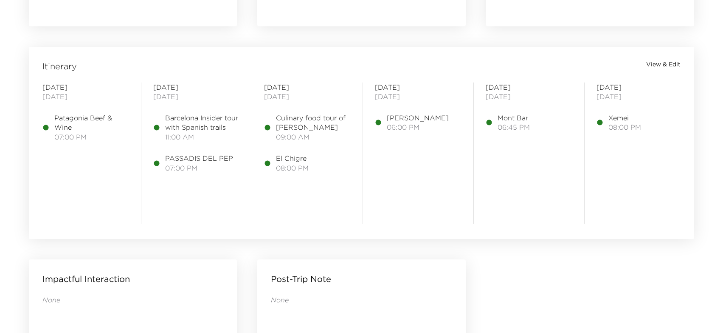
click at [391, 92] on span "October 02, 2025" at bounding box center [418, 96] width 87 height 9
click at [684, 62] on div "Itinerary View & Edit" at bounding box center [362, 66] width 662 height 12
click at [676, 65] on span "View & Edit" at bounding box center [664, 64] width 34 height 8
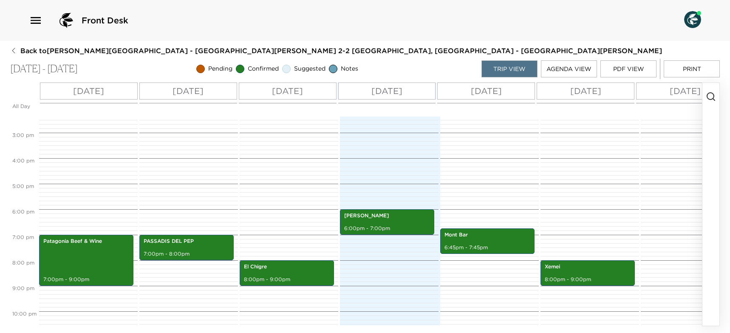
scroll to position [368, 0]
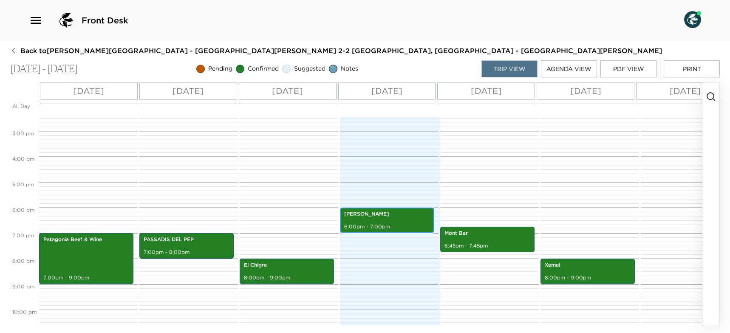
click at [366, 220] on div "Bar Canete 6:00pm - 7:00pm" at bounding box center [386, 220] width 89 height 23
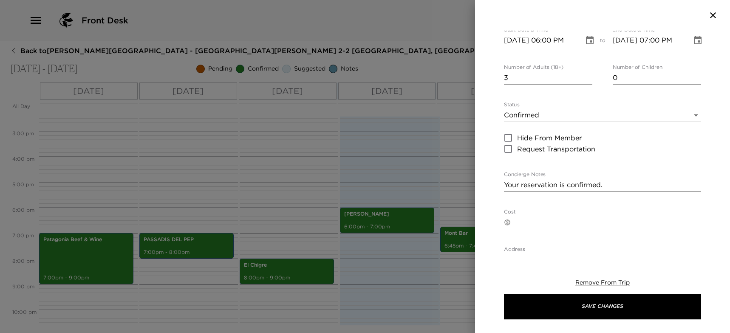
scroll to position [0, 0]
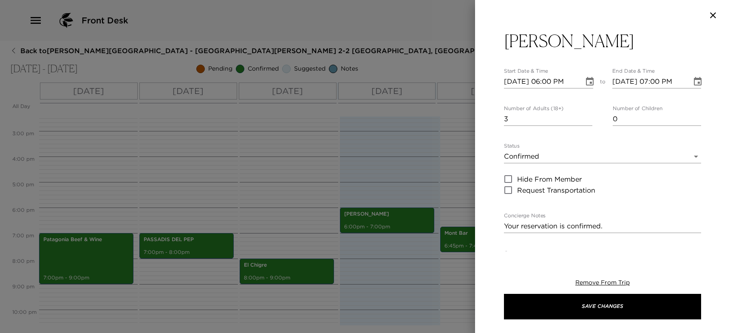
click at [385, 131] on div at bounding box center [365, 166] width 730 height 333
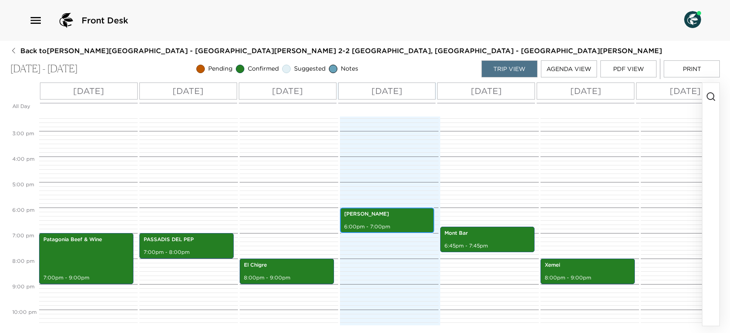
scroll to position [382, 0]
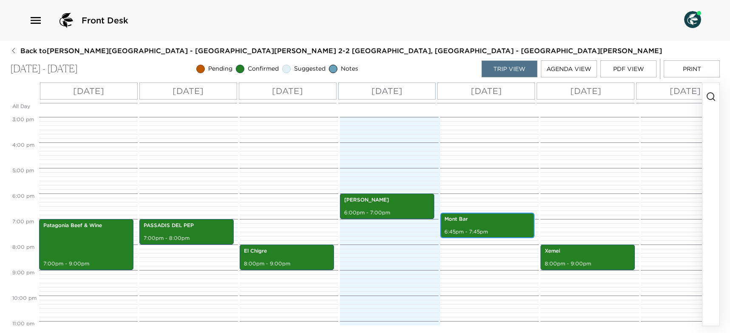
click at [484, 219] on p "Mont Bar" at bounding box center [487, 218] width 86 height 7
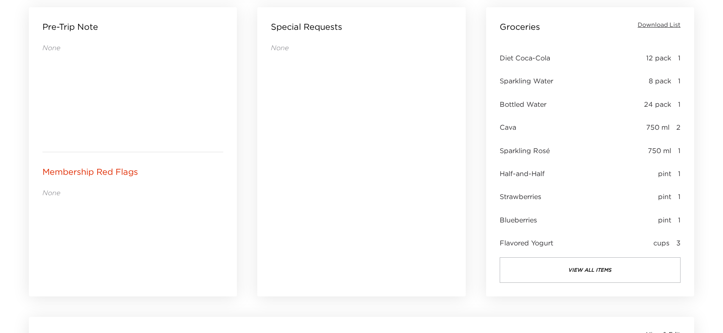
scroll to position [98, 0]
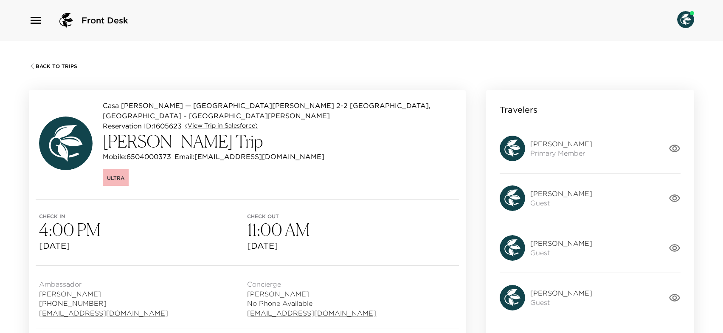
drag, startPoint x: 262, startPoint y: 142, endPoint x: 205, endPoint y: 148, distance: 57.2
click at [200, 151] on div "Mobile: 6504000373 Email: thayse@me.com" at bounding box center [279, 156] width 353 height 10
copy p "thayse@me.com"
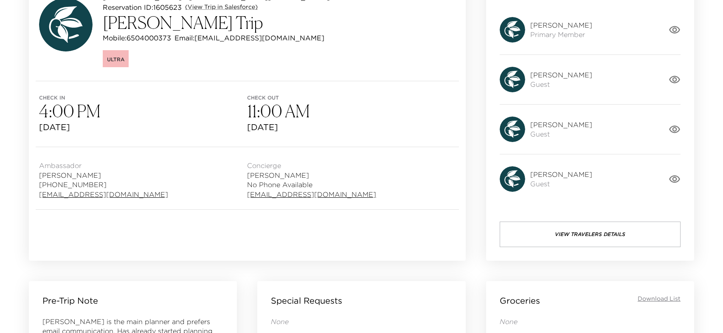
scroll to position [44, 0]
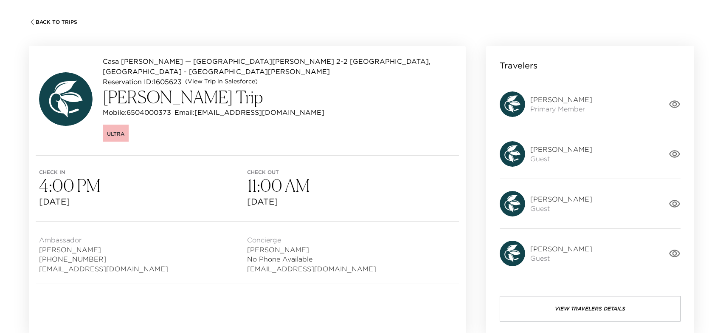
click at [39, 20] on span "Back To Trips" at bounding box center [57, 22] width 42 height 6
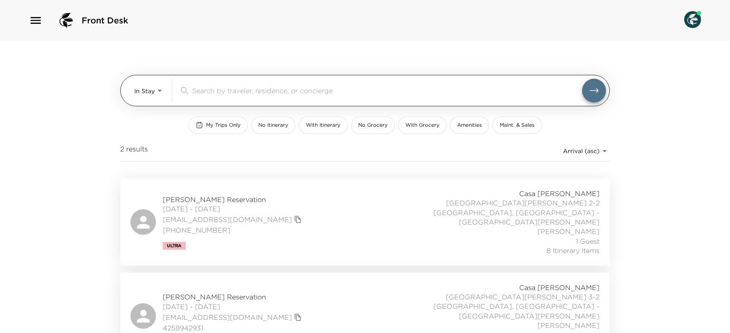
click at [168, 90] on div "In Stay In-Stay ​" at bounding box center [370, 91] width 472 height 24
click at [164, 91] on div "In Stay In-Stay ​" at bounding box center [370, 91] width 472 height 24
click at [162, 92] on body "Front Desk In Stay In-Stay ​ My Trips Only No Itinerary With Itinerary No Groce…" at bounding box center [365, 166] width 730 height 333
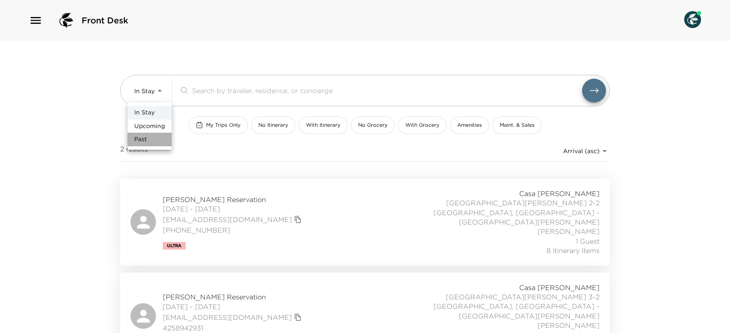
click at [158, 135] on li "Past" at bounding box center [149, 140] width 44 height 14
type input "Past"
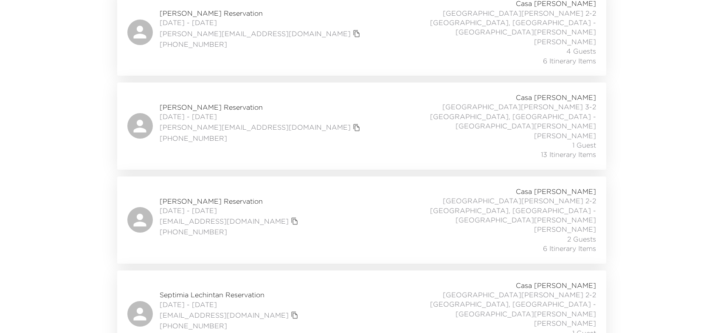
scroll to position [5963, 0]
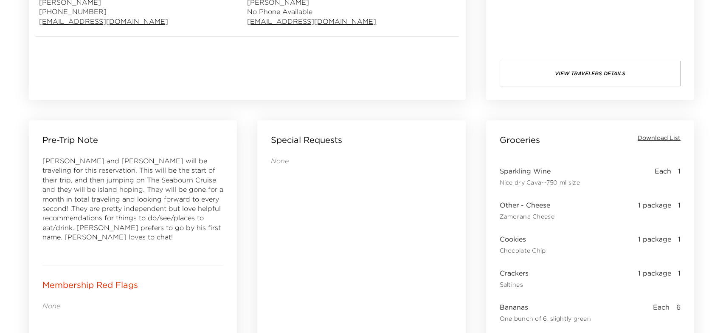
scroll to position [291, 0]
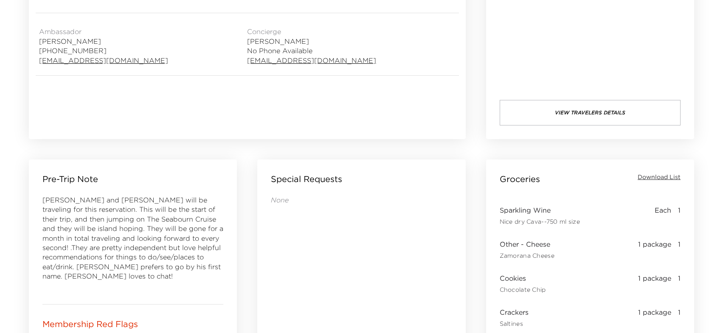
scroll to position [242, 0]
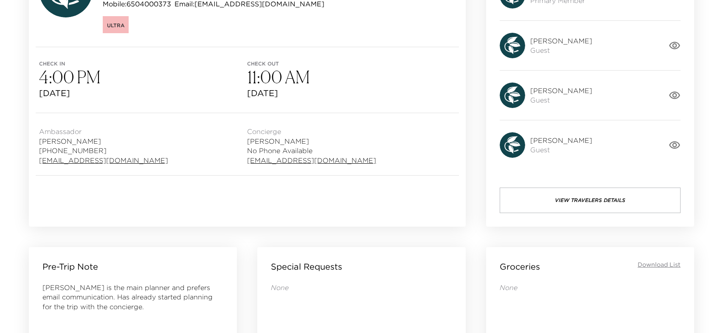
scroll to position [131, 0]
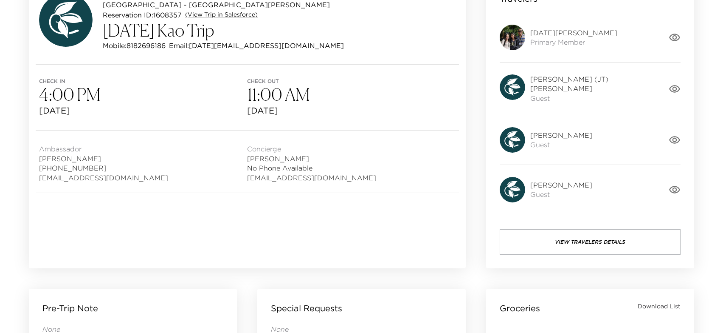
scroll to position [113, 0]
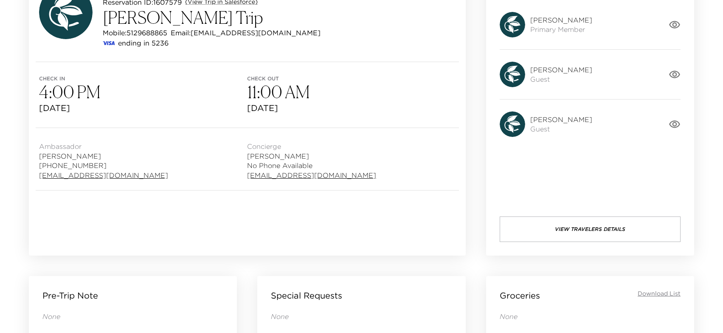
scroll to position [76, 0]
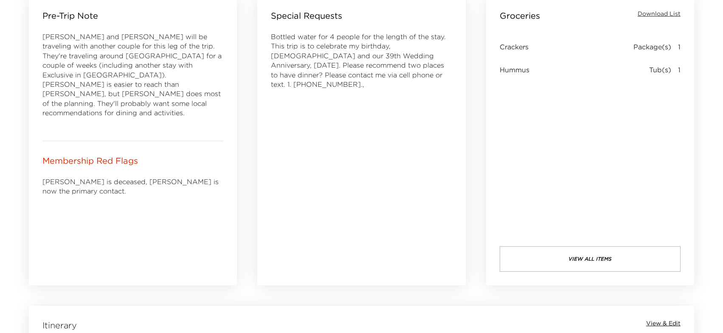
scroll to position [353, 0]
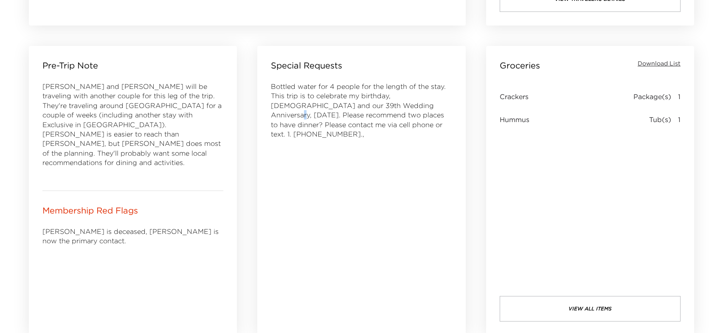
click at [387, 106] on span "Bottled water for 4 people for the length of the stay. This trip is to celebrat…" at bounding box center [358, 110] width 175 height 56
drag, startPoint x: 271, startPoint y: 105, endPoint x: 365, endPoint y: 108, distance: 93.5
click at [365, 108] on span "Bottled water for 4 people for the length of the stay. This trip is to celebrat…" at bounding box center [358, 110] width 175 height 56
copy span "39th Wedding Anniversary,"
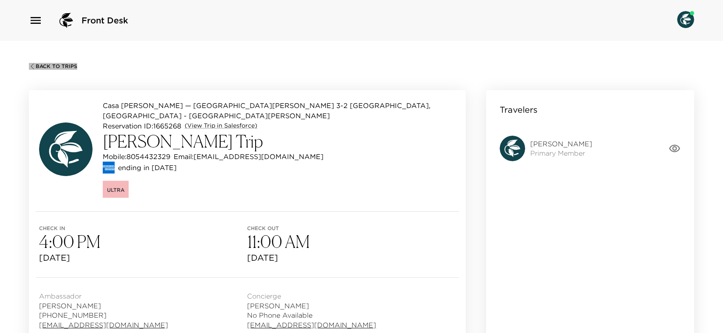
click at [40, 67] on span "Back To Trips" at bounding box center [57, 66] width 42 height 6
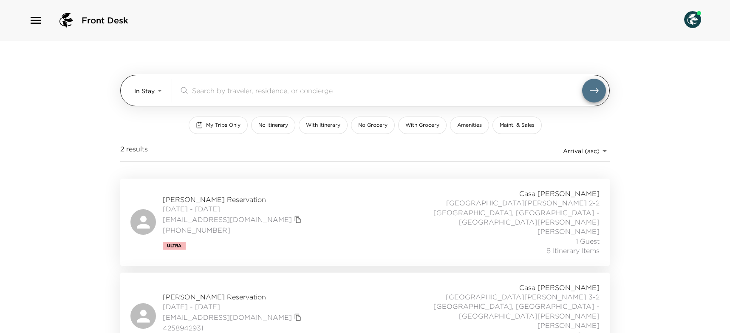
click at [160, 85] on body "Front Desk In Stay In-Stay ​ My Trips Only No Itinerary With Itinerary No Groce…" at bounding box center [365, 166] width 730 height 333
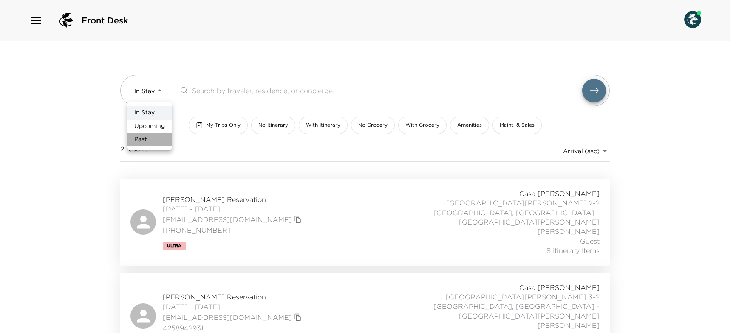
click at [152, 135] on li "Past" at bounding box center [149, 140] width 44 height 14
type input "Past"
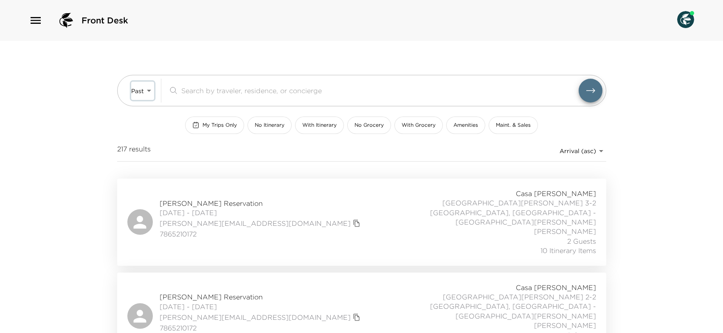
scroll to position [2, 0]
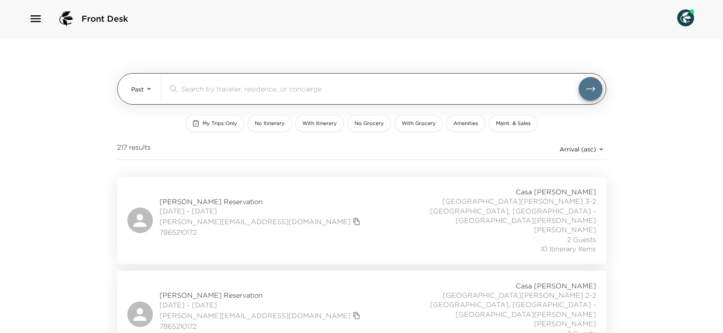
click at [212, 84] on input "search" at bounding box center [380, 89] width 398 height 10
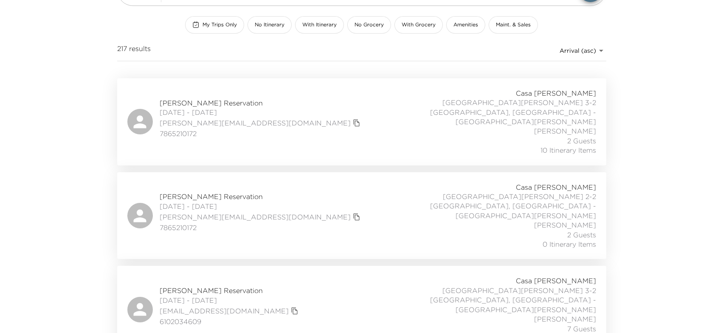
scroll to position [0, 0]
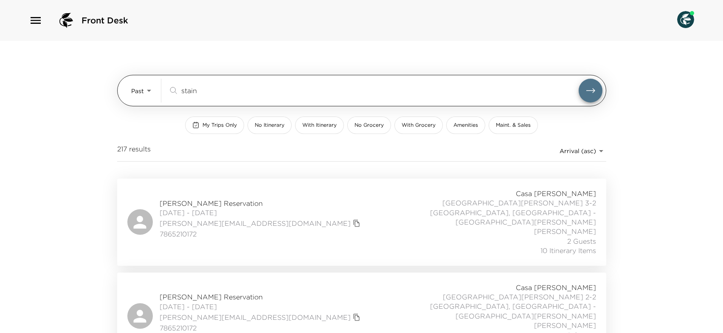
drag, startPoint x: 234, startPoint y: 93, endPoint x: 172, endPoint y: 93, distance: 61.2
click at [173, 93] on div "stain ​" at bounding box center [373, 90] width 411 height 10
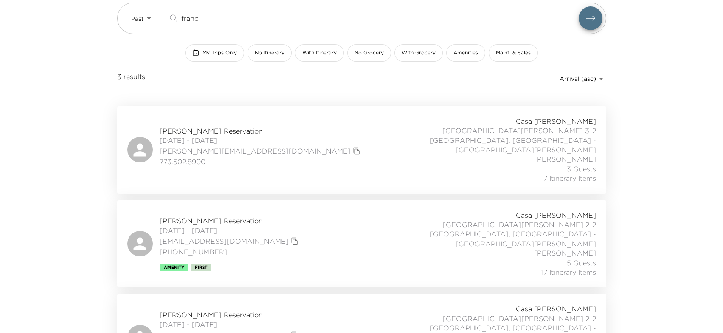
scroll to position [76, 0]
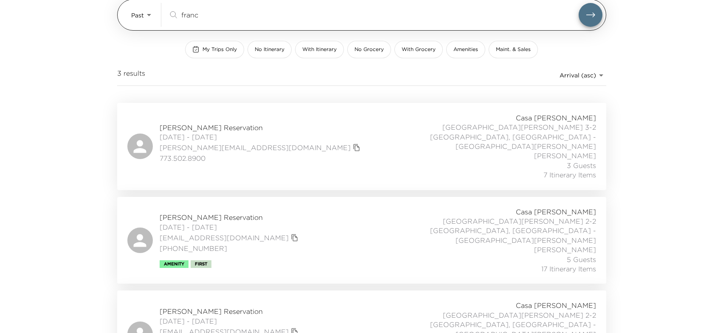
drag, startPoint x: 210, startPoint y: 18, endPoint x: 176, endPoint y: 11, distance: 34.7
click at [176, 11] on div "franc ​" at bounding box center [373, 15] width 411 height 10
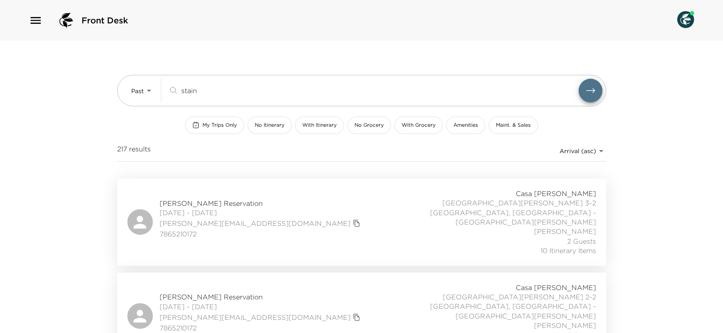
scroll to position [14, 0]
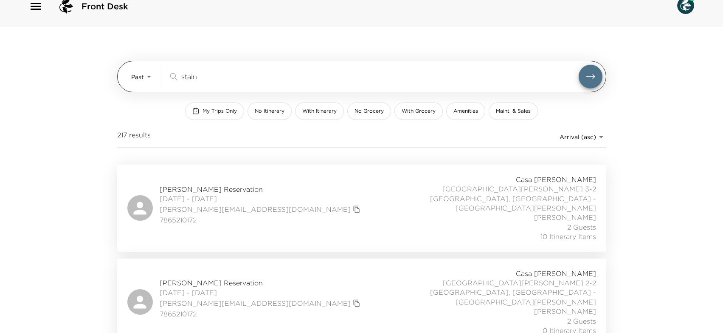
type input "stain"
click at [150, 76] on body "Front Desk Past Past stain ​ My Trips Only No Itinerary With Itinerary No Groce…" at bounding box center [361, 152] width 723 height 333
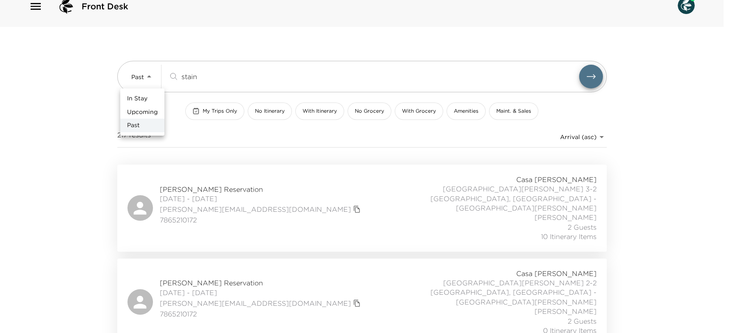
drag, startPoint x: 208, startPoint y: 74, endPoint x: 173, endPoint y: 78, distance: 35.5
click at [173, 78] on div at bounding box center [365, 166] width 730 height 333
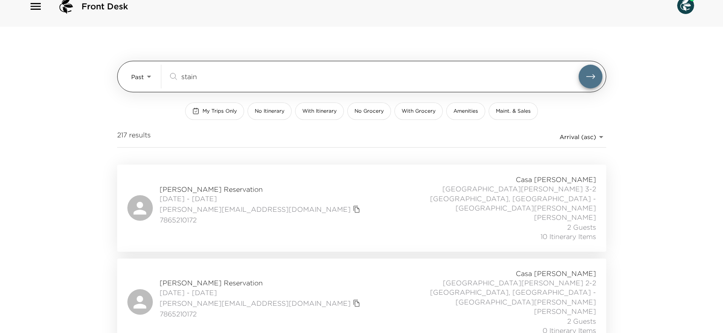
drag, startPoint x: 204, startPoint y: 74, endPoint x: 176, endPoint y: 78, distance: 28.3
click at [176, 78] on div "stain ​" at bounding box center [373, 76] width 411 height 10
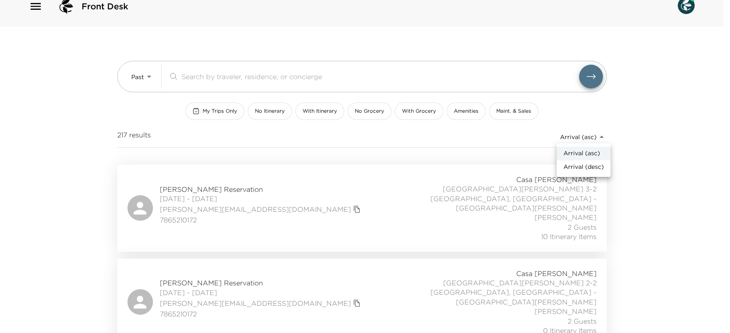
click at [602, 133] on body "Front Desk Past Past ​ My Trips Only No Itinerary With Itinerary No Grocery Wit…" at bounding box center [365, 152] width 730 height 333
click at [590, 165] on span "Arrival (desc)" at bounding box center [583, 167] width 40 height 8
type input "reservations_prod_arrival_desc"
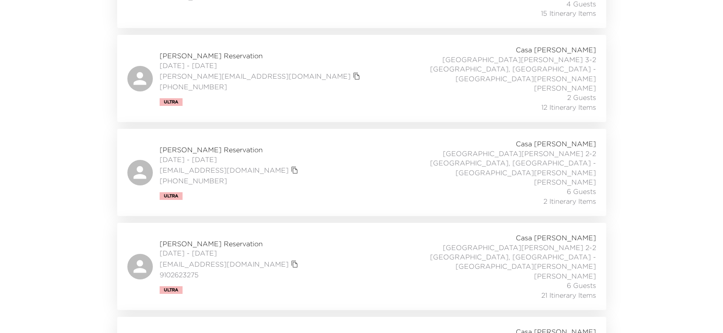
scroll to position [4472, 0]
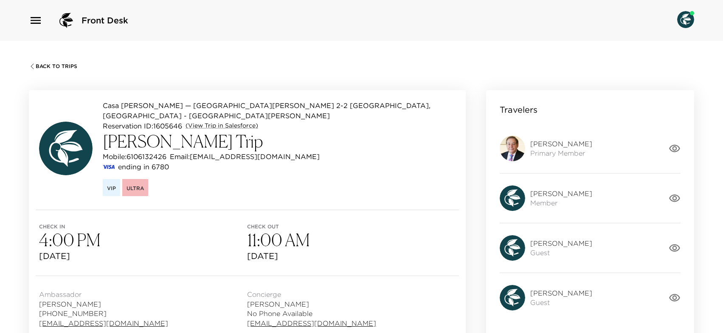
scroll to position [2, 0]
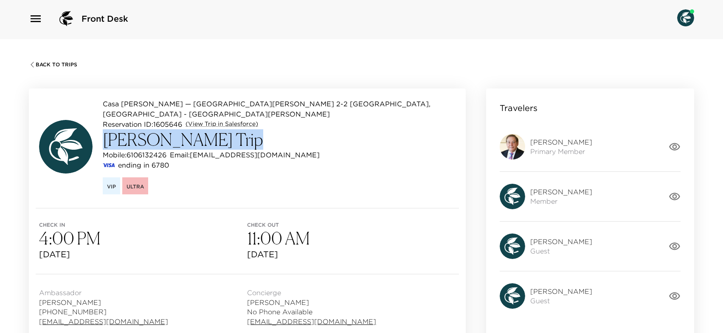
drag, startPoint x: 219, startPoint y: 134, endPoint x: 102, endPoint y: 124, distance: 117.6
click at [101, 124] on div "Casa [PERSON_NAME] — [GEOGRAPHIC_DATA][PERSON_NAME] 2-2 [GEOGRAPHIC_DATA], [GEO…" at bounding box center [247, 147] width 417 height 96
copy h3 "[PERSON_NAME]"
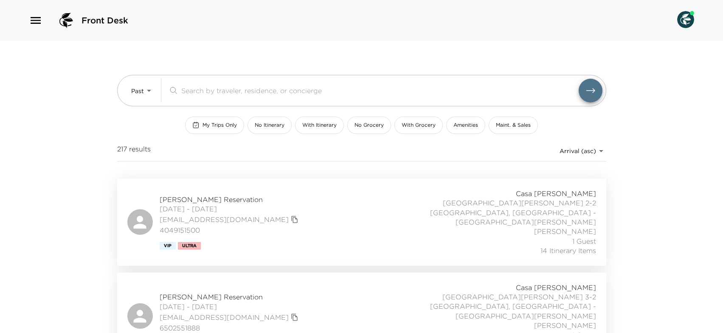
scroll to position [8021, 0]
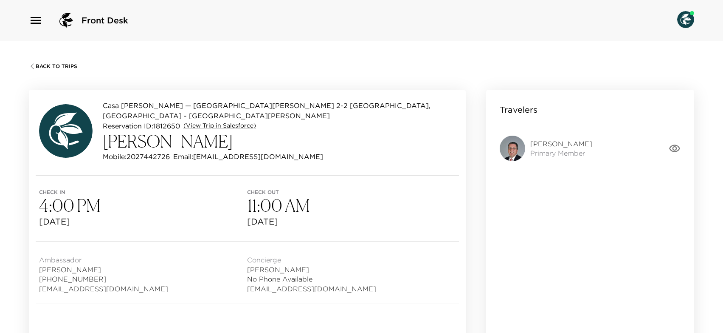
scroll to position [17, 0]
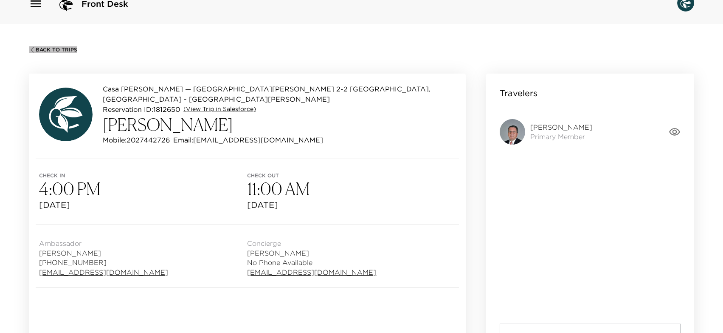
click at [46, 47] on span "Back To Trips" at bounding box center [57, 50] width 42 height 6
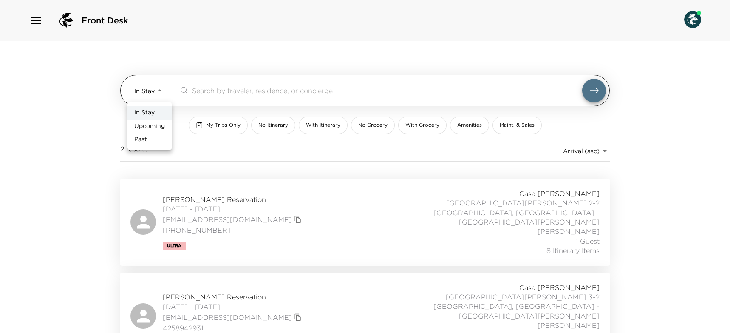
click at [163, 95] on body "Front Desk In Stay In-Stay ​ My Trips Only No Itinerary With Itinerary No Groce…" at bounding box center [365, 166] width 730 height 333
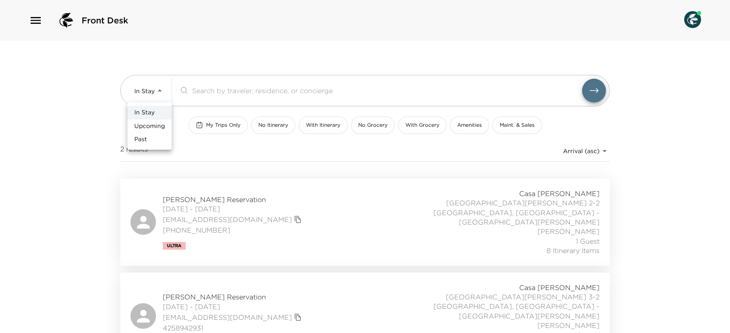
drag, startPoint x: 164, startPoint y: 127, endPoint x: 151, endPoint y: 139, distance: 18.1
click at [151, 139] on ul "In Stay Upcoming Past" at bounding box center [149, 125] width 44 height 47
click at [150, 139] on li "Past" at bounding box center [149, 140] width 44 height 14
type input "Past"
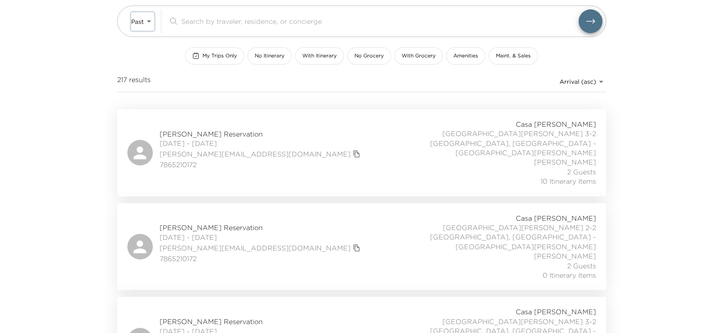
scroll to position [96, 0]
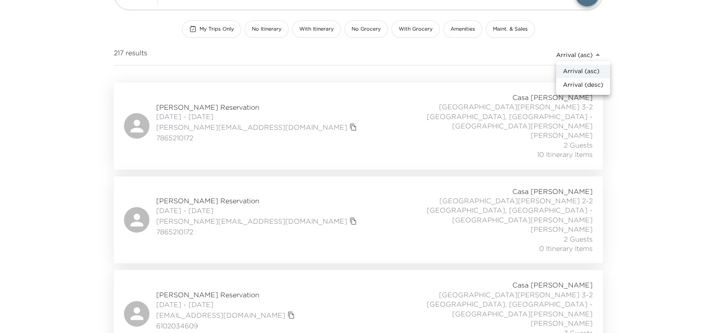
click at [602, 57] on body "Front Desk Past Past ​ My Trips Only No Itinerary With Itinerary No Grocery Wit…" at bounding box center [361, 70] width 723 height 333
click at [587, 82] on span "Arrival (desc)" at bounding box center [583, 85] width 40 height 8
type input "reservations_prod_arrival_desc"
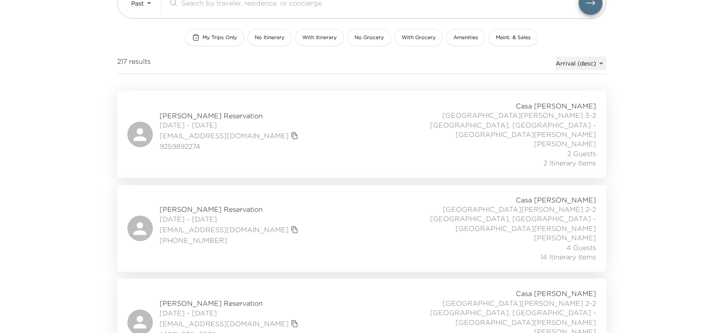
scroll to position [66, 0]
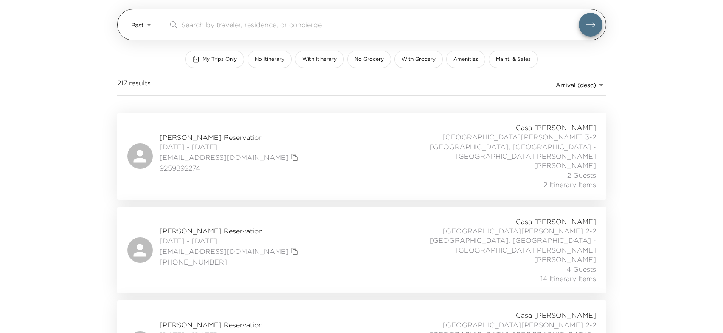
click at [151, 27] on body "Front Desk Past Past ​ My Trips Only No Itinerary With Itinerary No Grocery Wit…" at bounding box center [361, 100] width 723 height 333
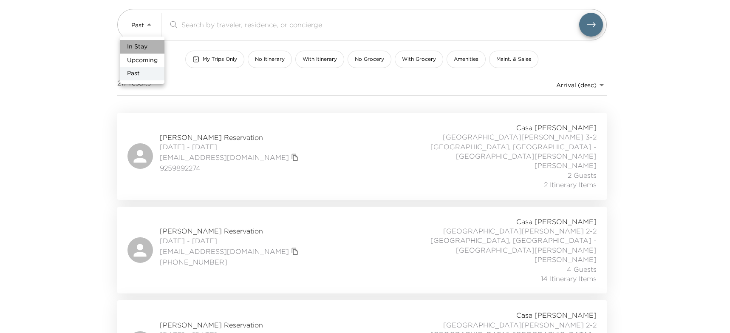
click at [151, 51] on li "In Stay" at bounding box center [142, 47] width 44 height 14
type input "In-Stay"
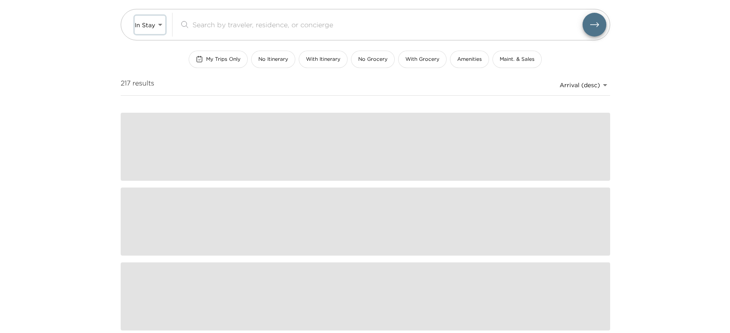
scroll to position [0, 0]
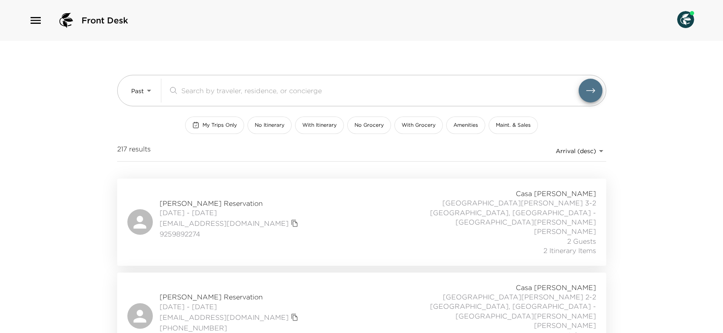
scroll to position [1239, 0]
